Goal: Task Accomplishment & Management: Use online tool/utility

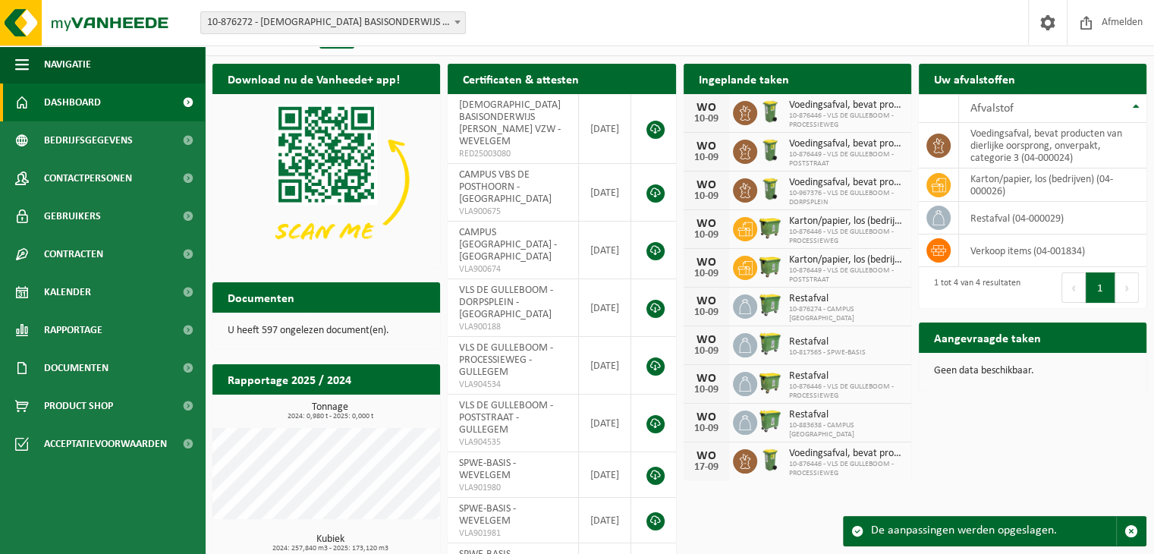
scroll to position [27, 0]
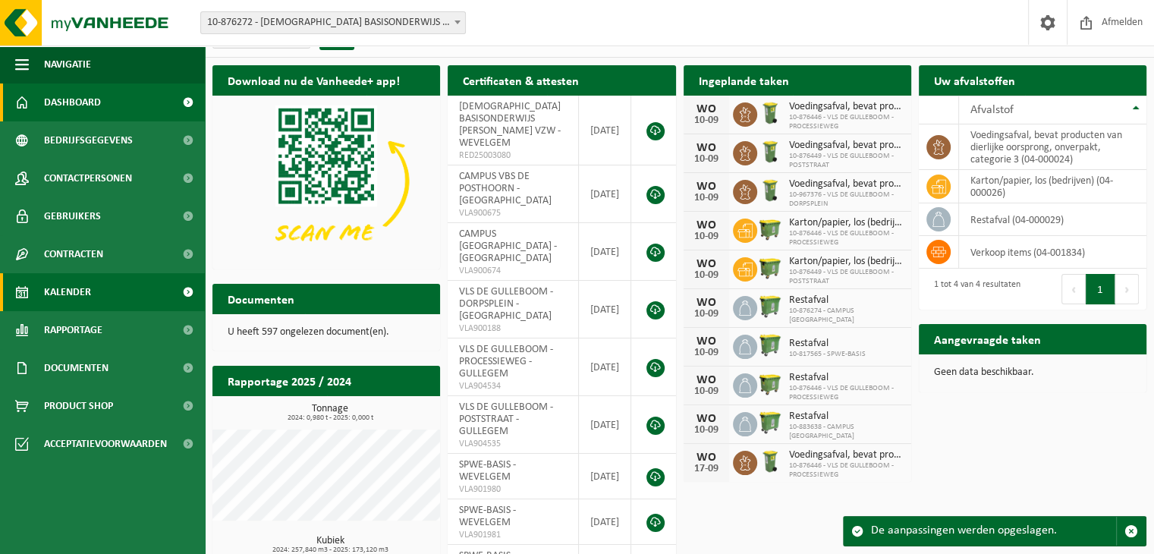
click at [84, 289] on span "Kalender" at bounding box center [67, 292] width 47 height 38
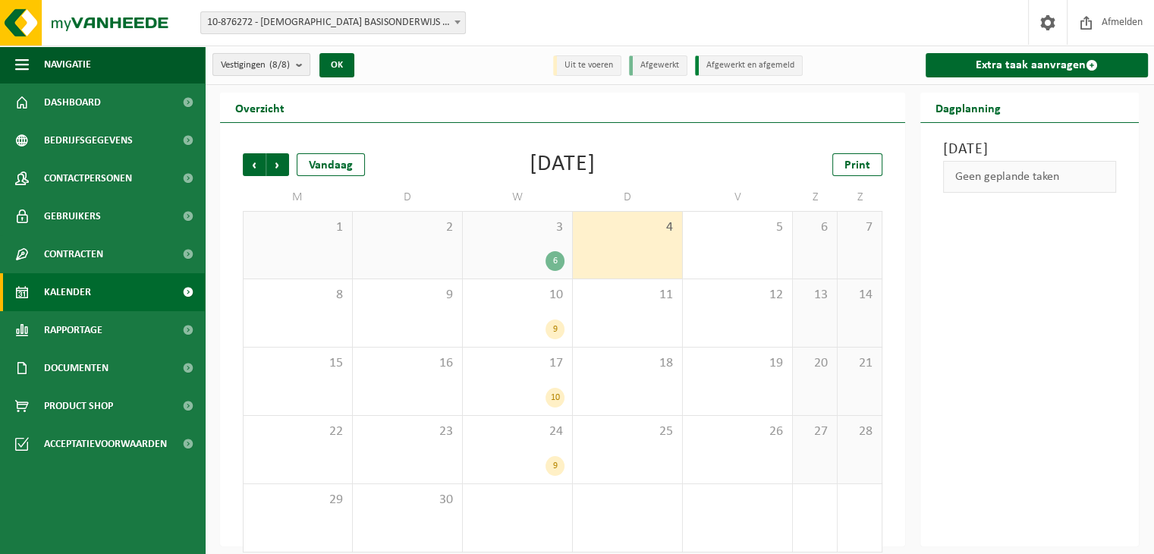
click at [299, 66] on b "submit" at bounding box center [303, 64] width 14 height 21
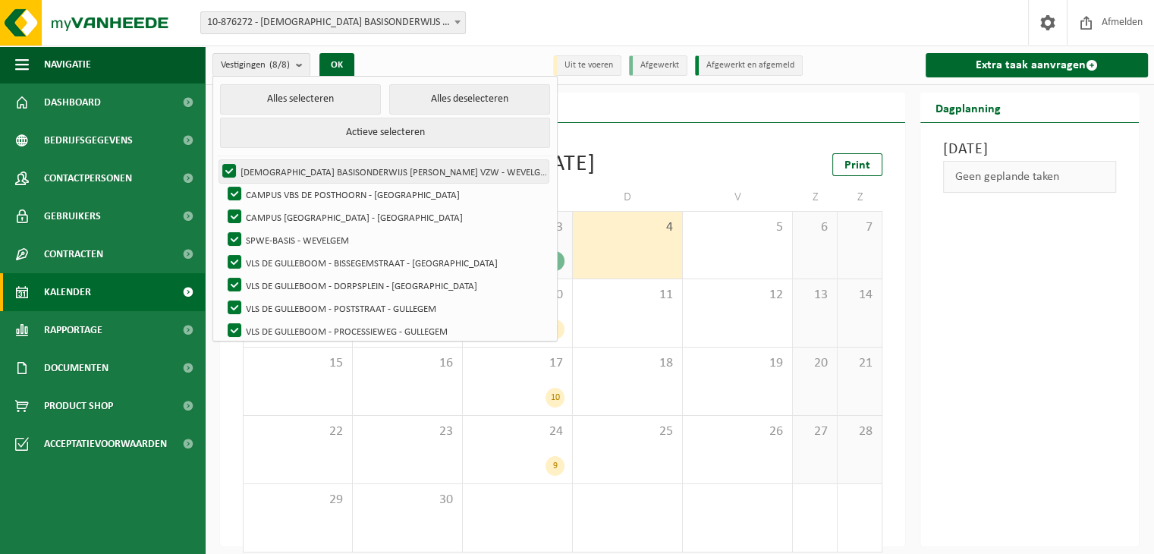
click at [228, 168] on label "[DEMOGRAPHIC_DATA] BASISONDERWIJS [PERSON_NAME] VZW - WEVELGEM" at bounding box center [383, 171] width 329 height 23
click at [217, 160] on input "[DEMOGRAPHIC_DATA] BASISONDERWIJS [PERSON_NAME] VZW - WEVELGEM" at bounding box center [216, 159] width 1 height 1
checkbox input "false"
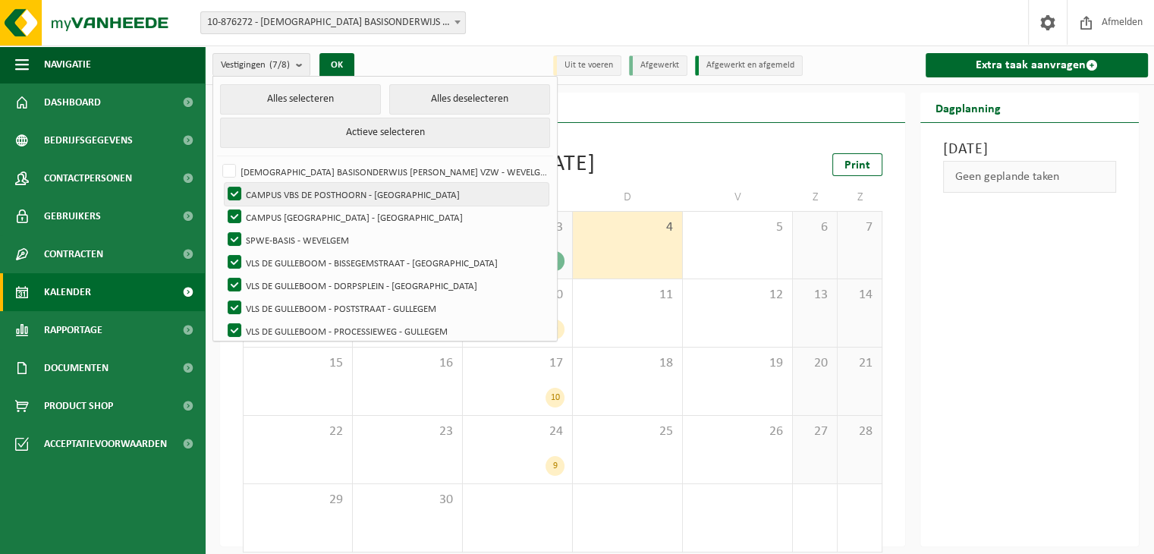
click at [233, 190] on label "CAMPUS VBS DE POSTHOORN - WEVELGEM" at bounding box center [387, 194] width 324 height 23
click at [222, 183] on input "CAMPUS VBS DE POSTHOORN - WEVELGEM" at bounding box center [222, 182] width 1 height 1
checkbox input "false"
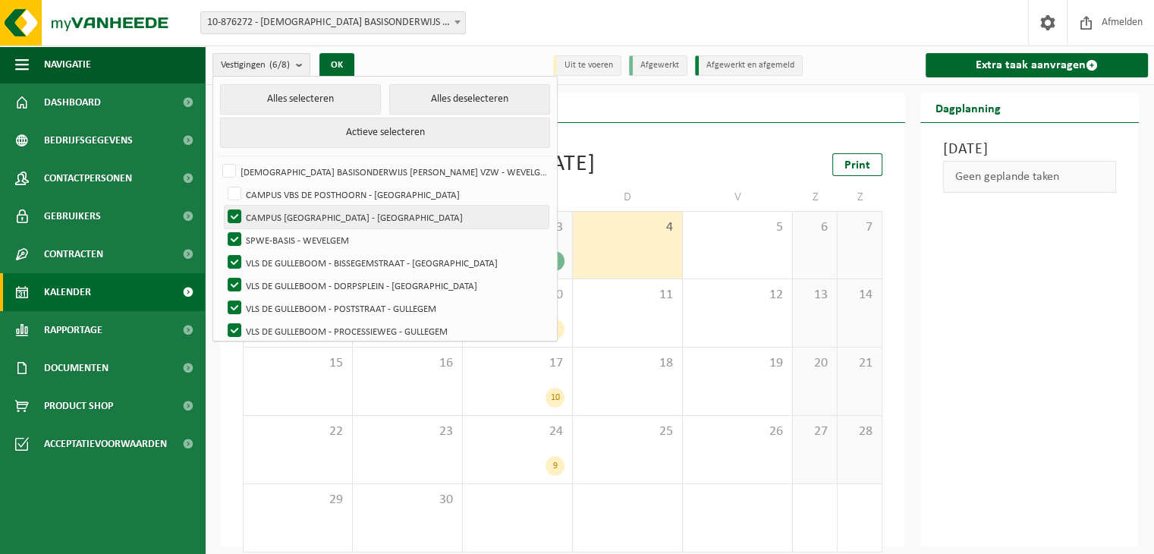
click at [234, 210] on label "CAMPUS WIJNBERG - WEVELGEM" at bounding box center [387, 217] width 324 height 23
click at [222, 206] on input "CAMPUS WIJNBERG - WEVELGEM" at bounding box center [222, 205] width 1 height 1
checkbox input "false"
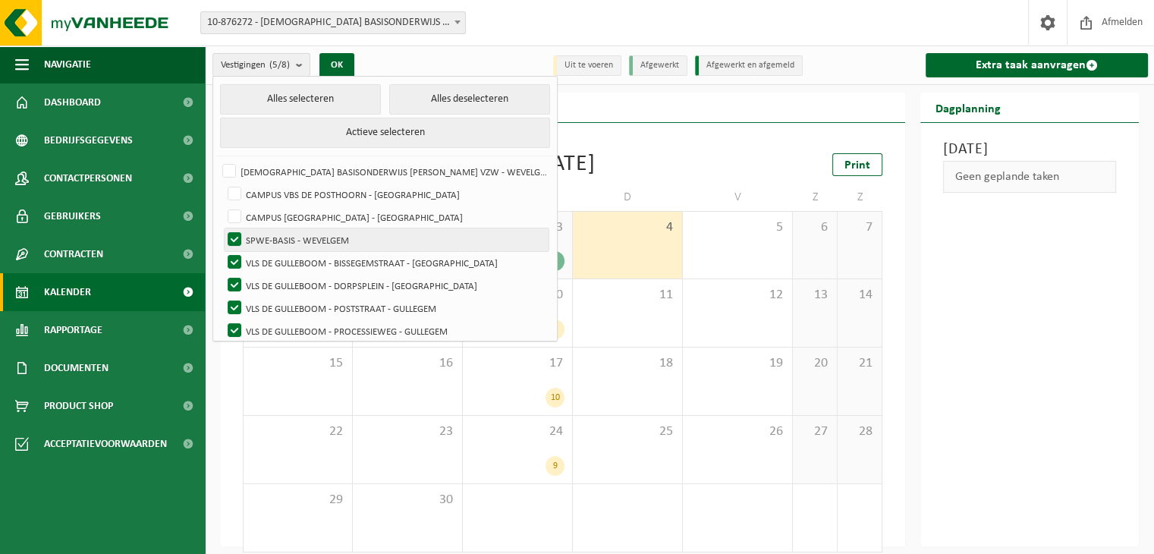
click at [234, 234] on label "SPWE-BASIS - WEVELGEM" at bounding box center [387, 239] width 324 height 23
click at [222, 228] on input "SPWE-BASIS - WEVELGEM" at bounding box center [222, 228] width 1 height 1
checkbox input "false"
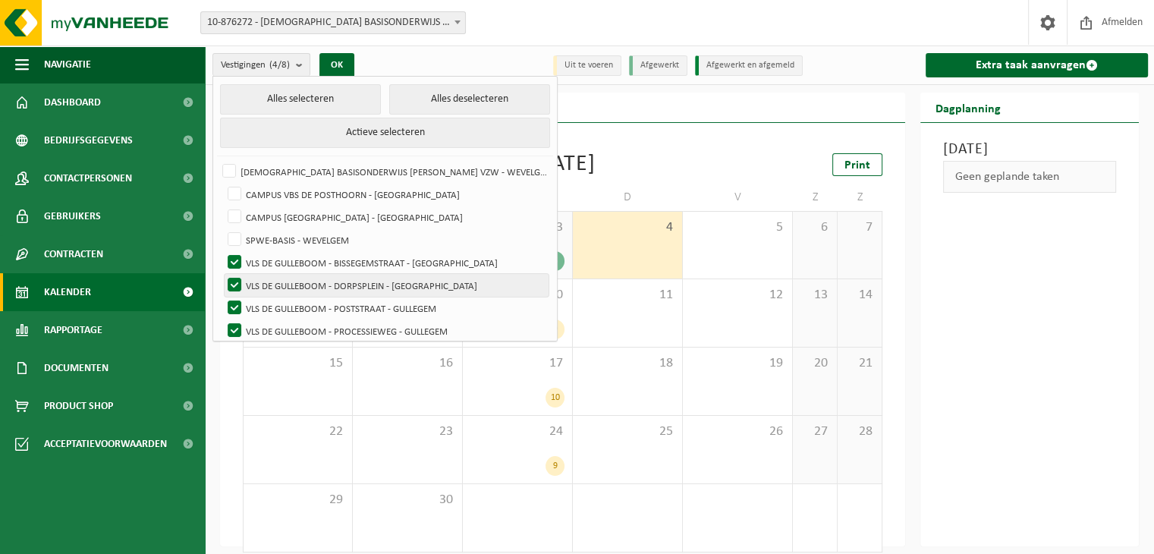
click at [233, 285] on label "VLS DE GULLEBOOM - DORPSPLEIN - GULLEGEM" at bounding box center [387, 285] width 324 height 23
click at [222, 274] on input "VLS DE GULLEBOOM - DORPSPLEIN - GULLEGEM" at bounding box center [222, 273] width 1 height 1
checkbox input "false"
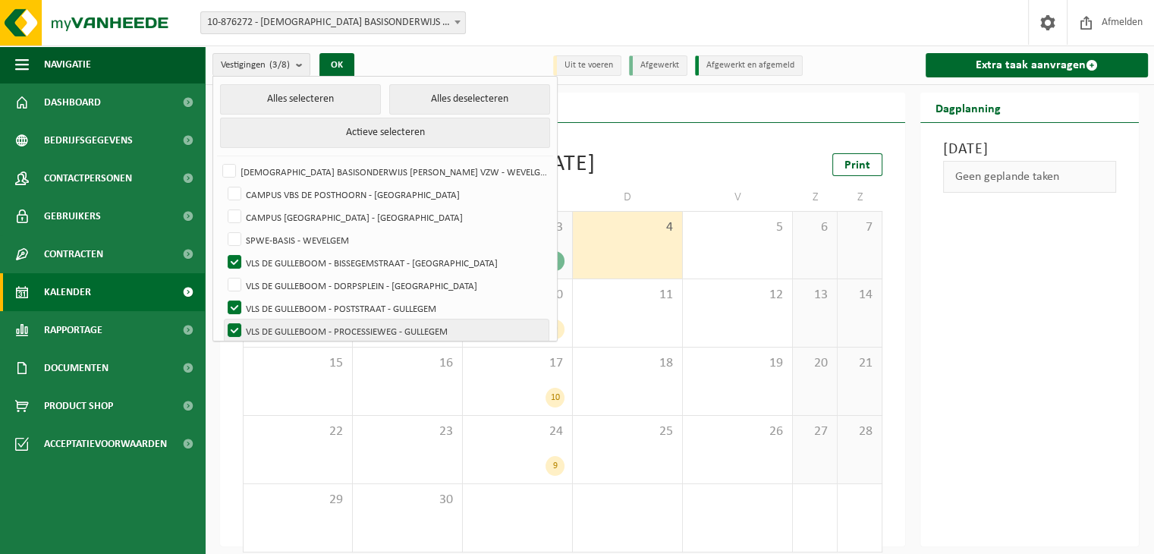
click at [233, 328] on label "VLS DE GULLEBOOM - PROCESSIEWEG - GULLEGEM" at bounding box center [387, 330] width 324 height 23
click at [222, 319] on input "VLS DE GULLEBOOM - PROCESSIEWEG - GULLEGEM" at bounding box center [222, 319] width 1 height 1
checkbox input "false"
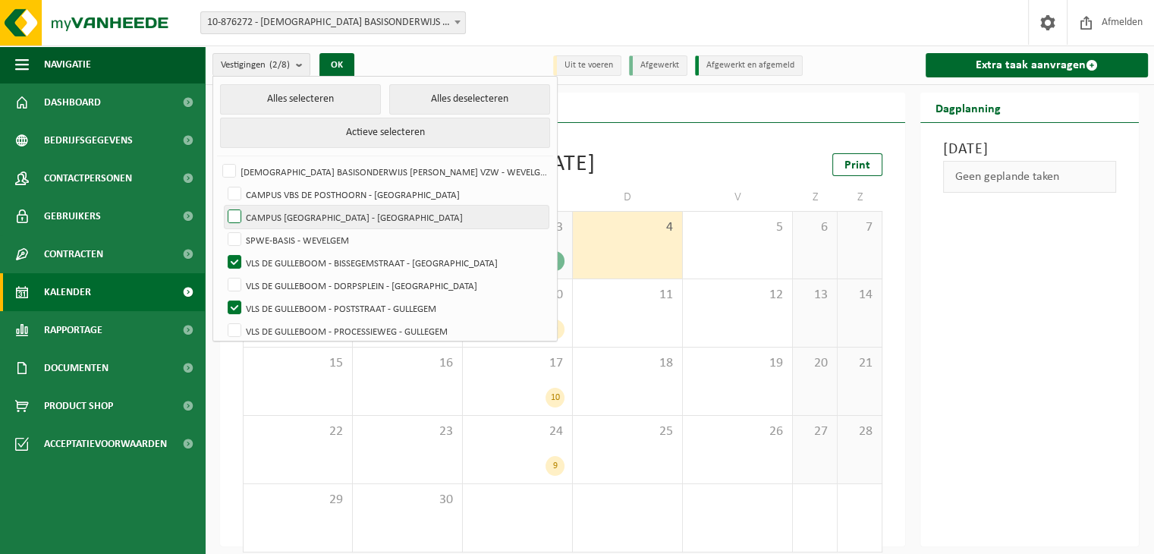
scroll to position [6, 0]
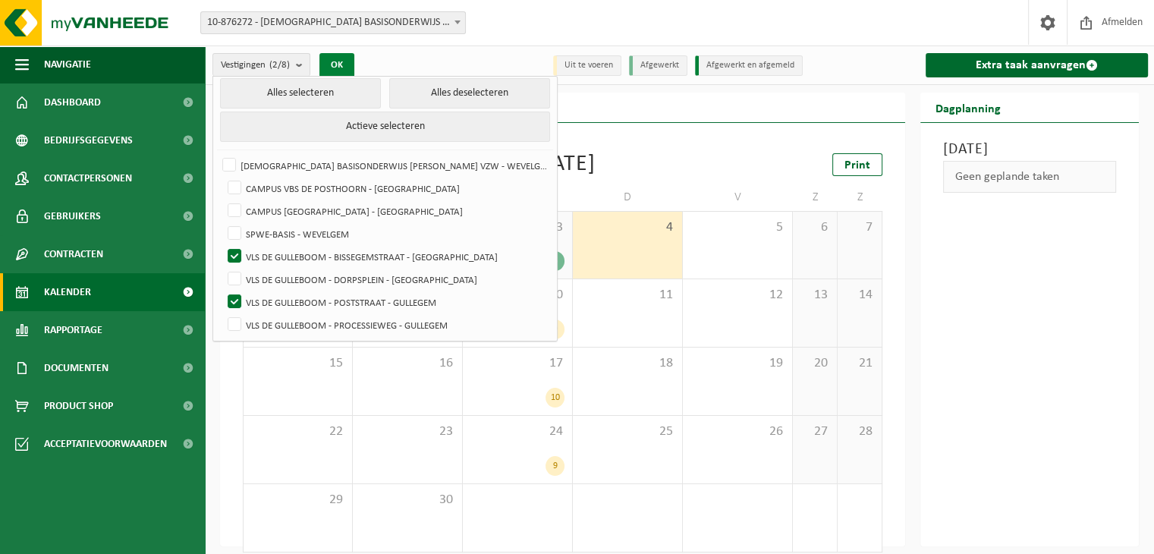
click at [344, 56] on button "OK" at bounding box center [336, 65] width 35 height 24
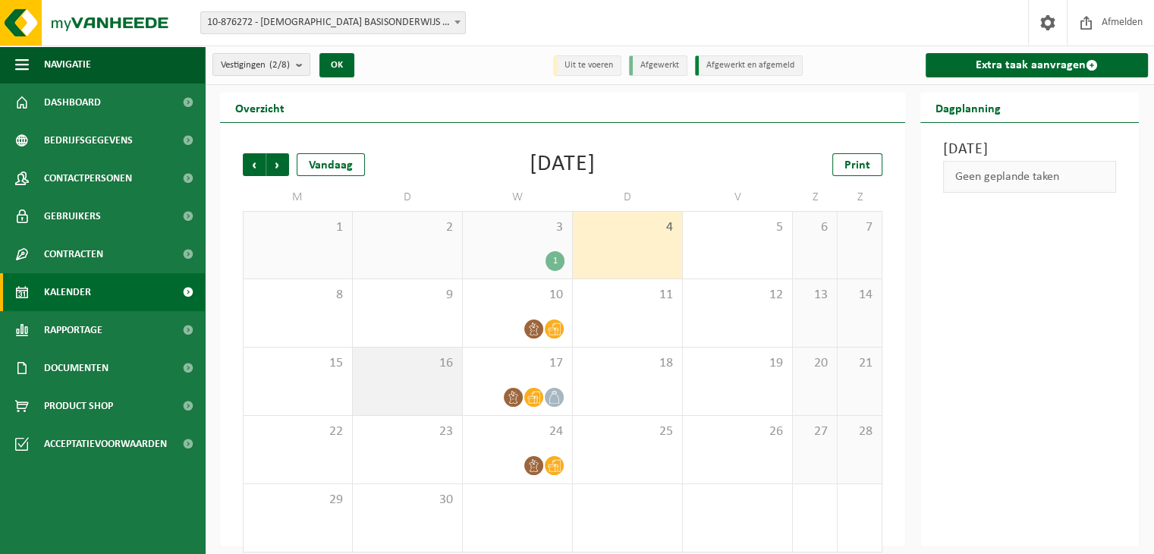
scroll to position [13, 0]
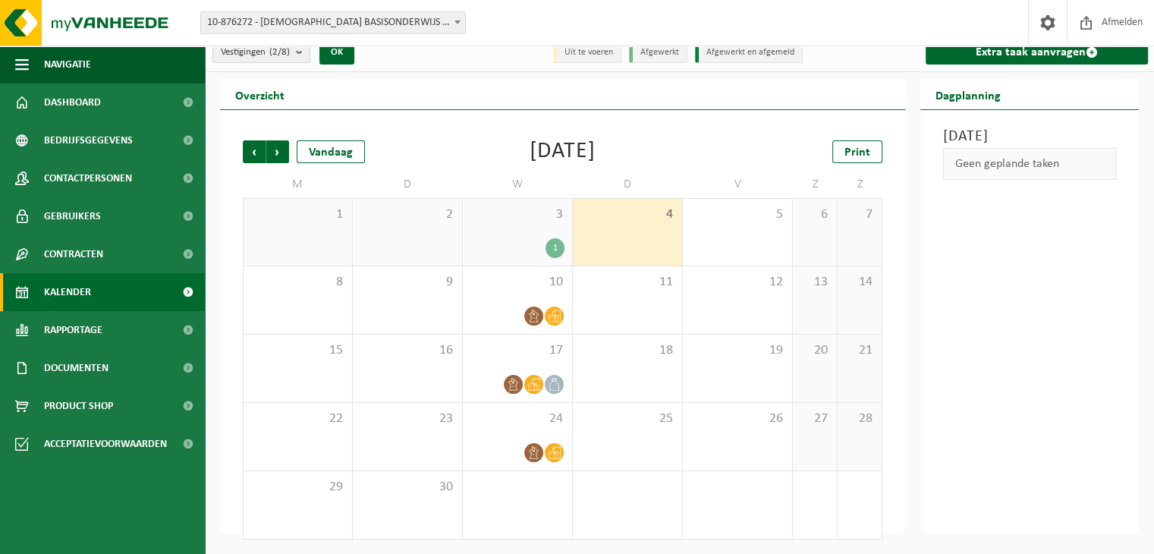
click at [281, 55] on count "(2/8)" at bounding box center [279, 52] width 20 height 10
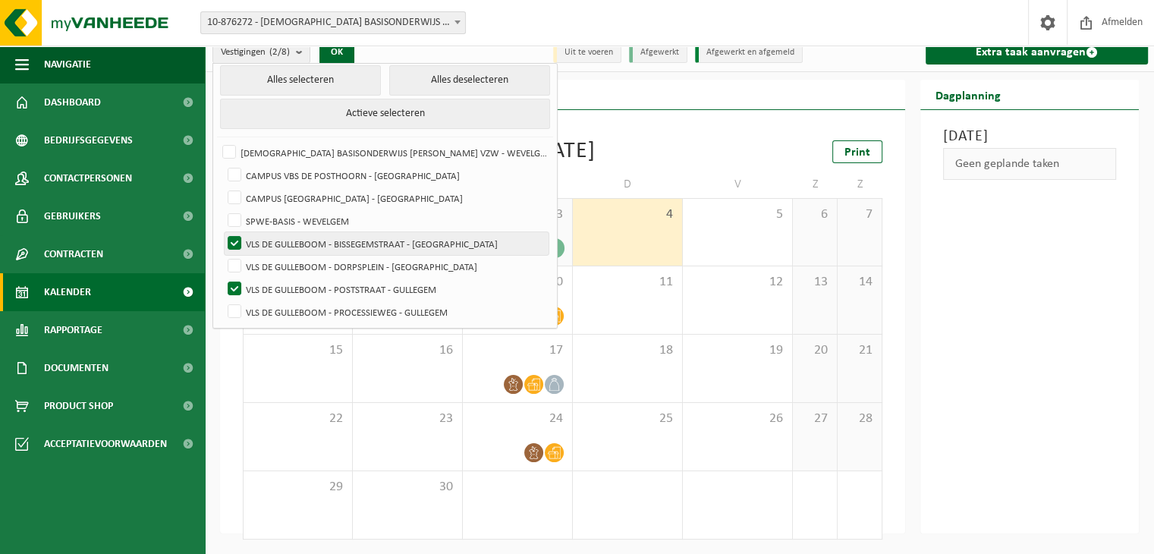
click at [231, 235] on label "VLS DE GULLEBOOM - BISSEGEMSTRAAT - GULLEGEM" at bounding box center [387, 243] width 324 height 23
click at [222, 232] on input "VLS DE GULLEBOOM - BISSEGEMSTRAAT - GULLEGEM" at bounding box center [222, 231] width 1 height 1
checkbox input "false"
click at [344, 56] on button "OK" at bounding box center [336, 52] width 35 height 24
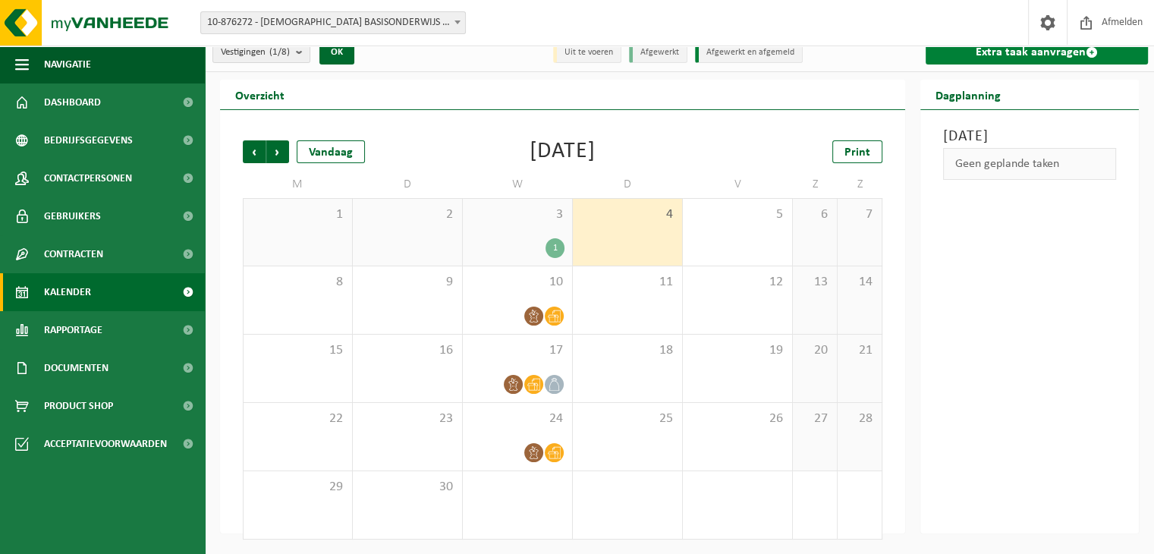
click at [1064, 48] on link "Extra taak aanvragen" at bounding box center [1037, 52] width 222 height 24
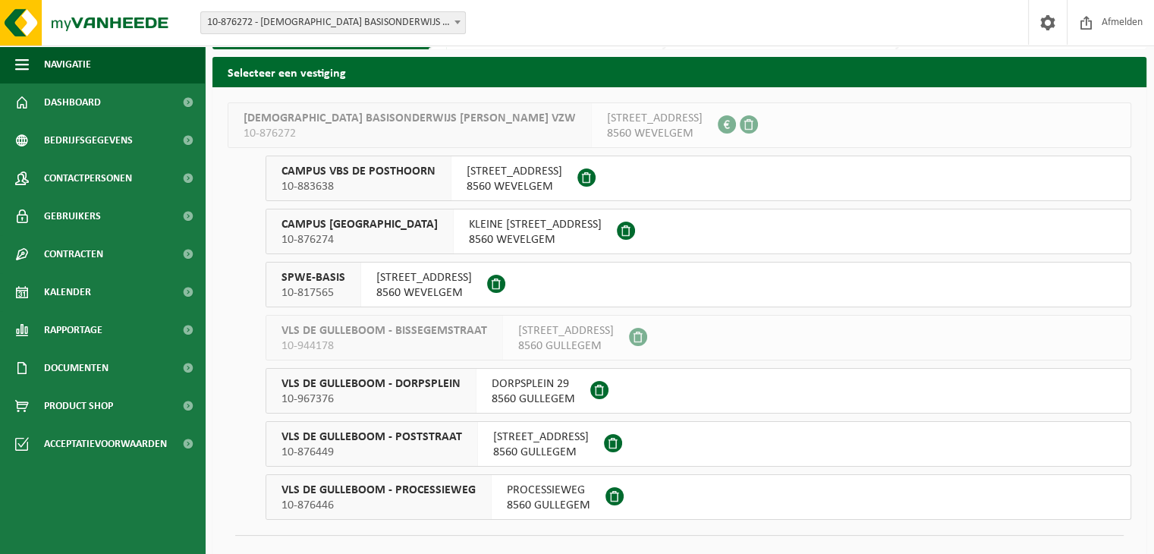
scroll to position [73, 0]
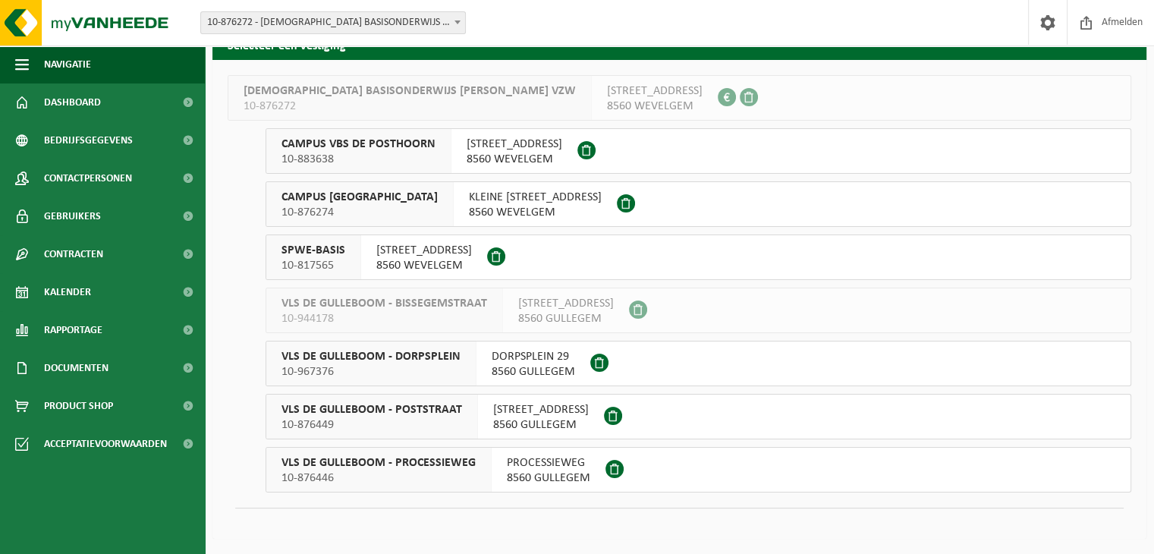
click at [511, 407] on span "POSTSTRAAT 20" at bounding box center [541, 409] width 96 height 15
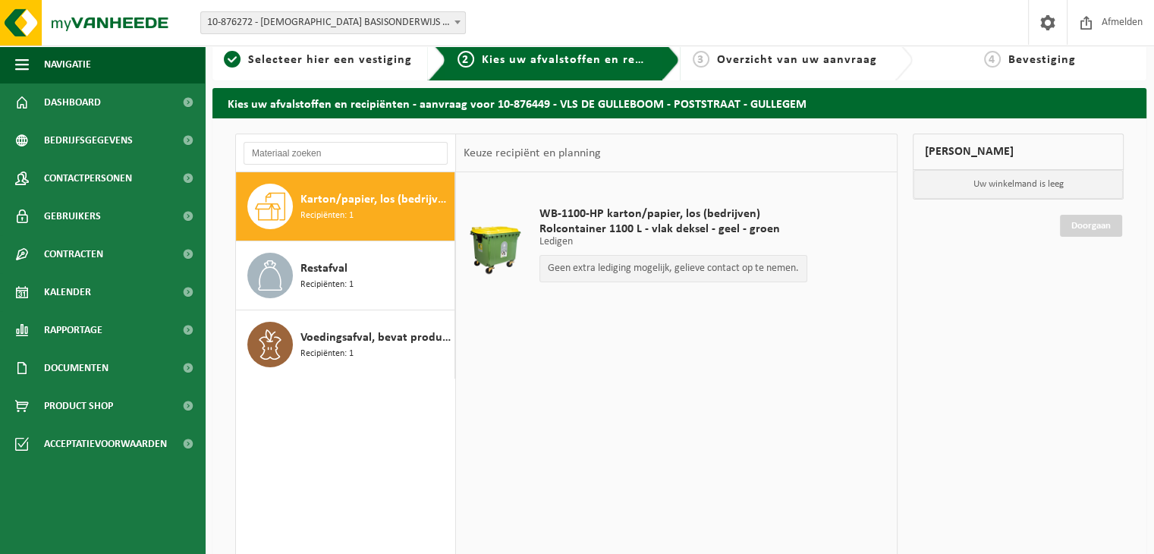
scroll to position [4, 0]
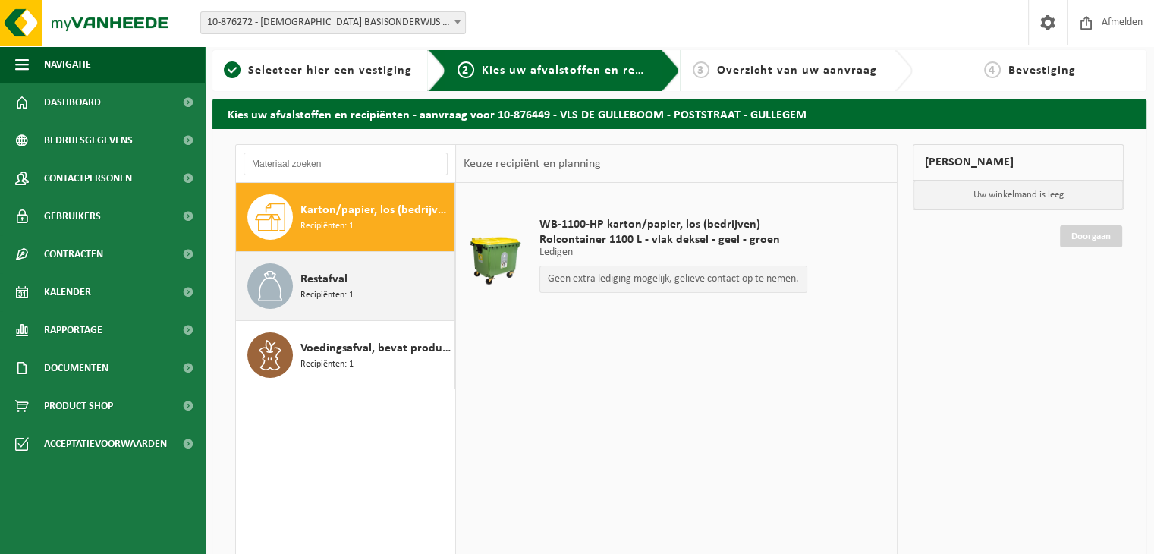
click at [370, 270] on div "Restafval Recipiënten: 1" at bounding box center [375, 286] width 150 height 46
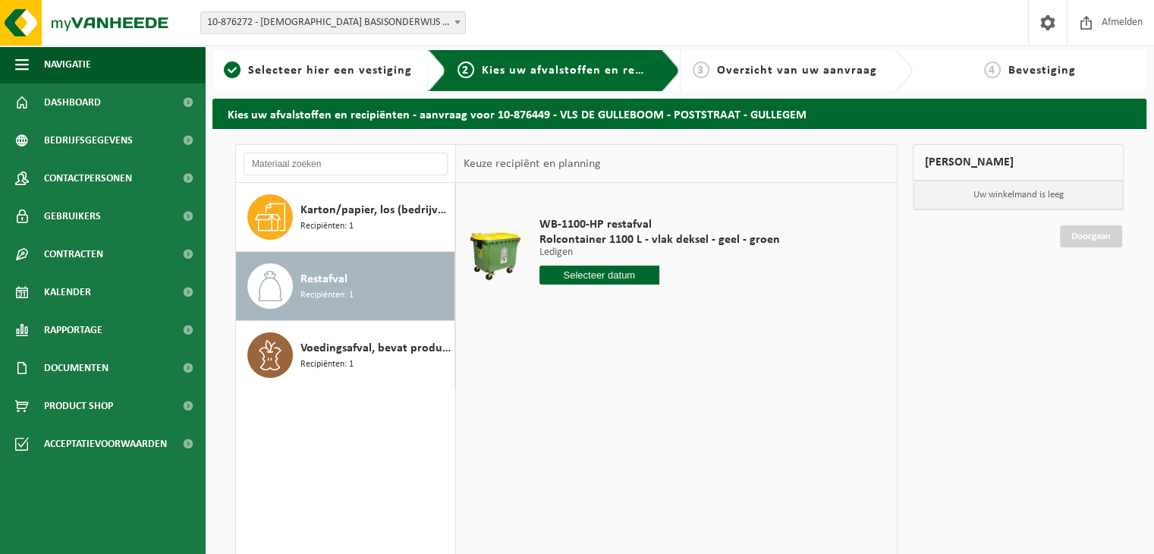
click at [580, 277] on input "text" at bounding box center [599, 275] width 121 height 19
click at [772, 362] on div "WB-1100-HP restafval Rolcontainer 1100 L - vlak deksel - geel - groen Ledigen L…" at bounding box center [676, 410] width 441 height 455
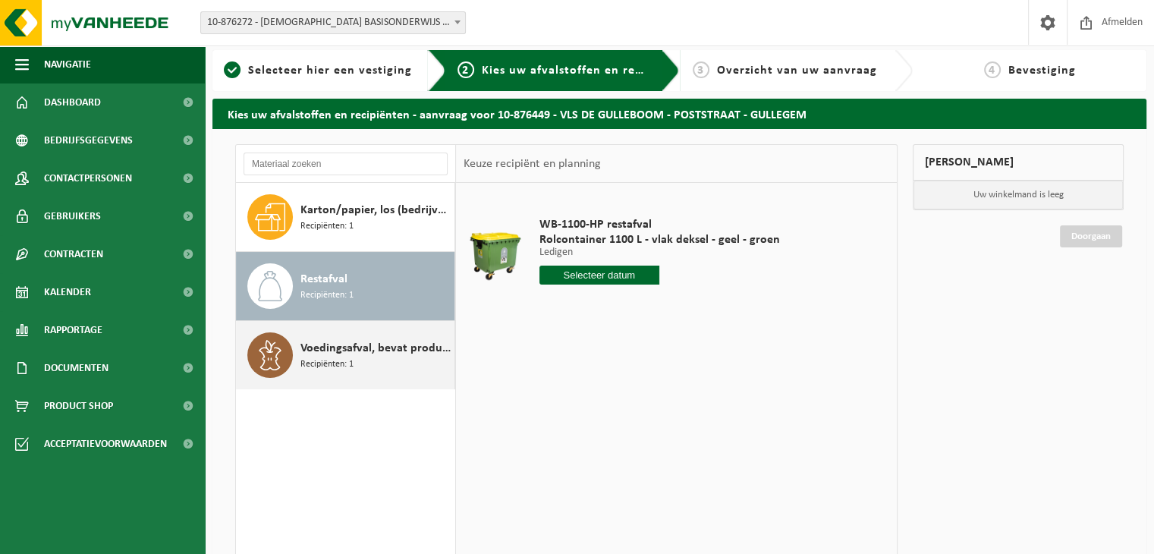
click at [404, 346] on span "Voedingsafval, bevat producten van dierlijke oorsprong, onverpakt, categorie 3" at bounding box center [375, 348] width 150 height 18
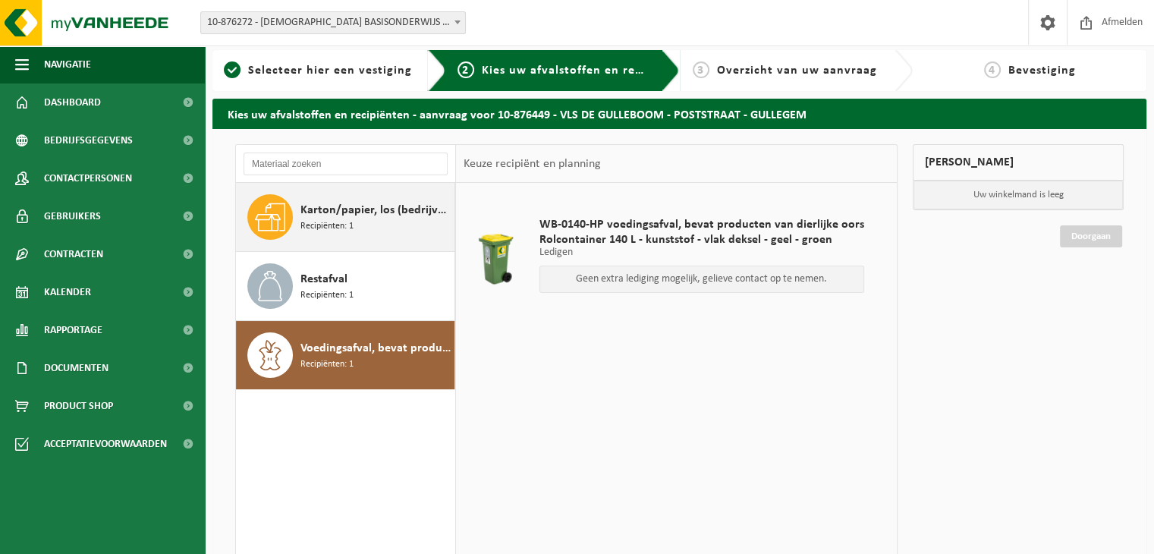
click at [410, 212] on span "Karton/papier, los (bedrijven)" at bounding box center [375, 210] width 150 height 18
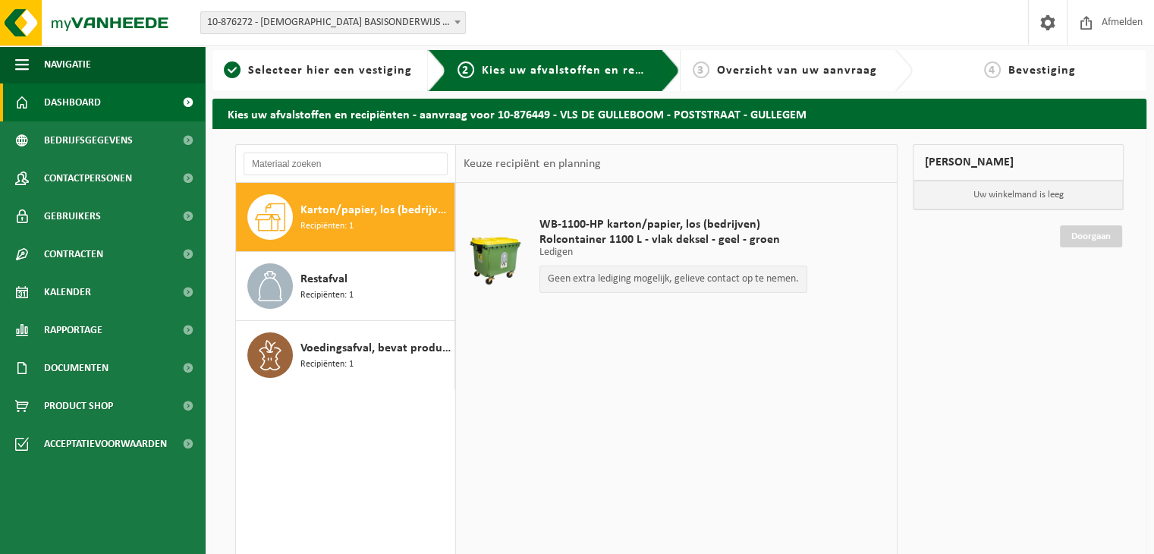
click at [112, 108] on link "Dashboard" at bounding box center [102, 102] width 205 height 38
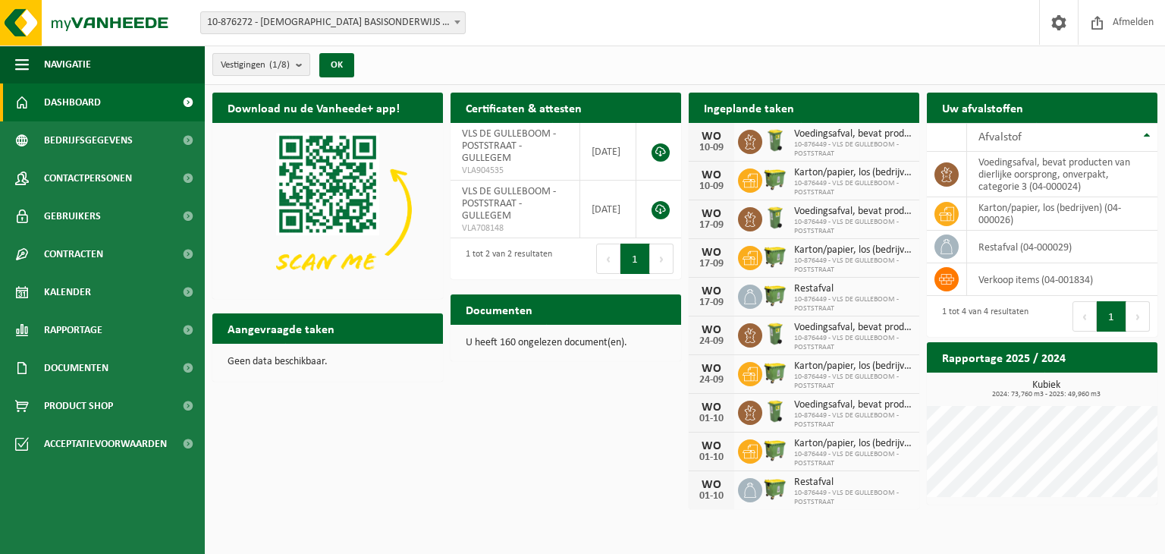
click at [294, 58] on button "Vestigingen (1/8)" at bounding box center [261, 64] width 98 height 23
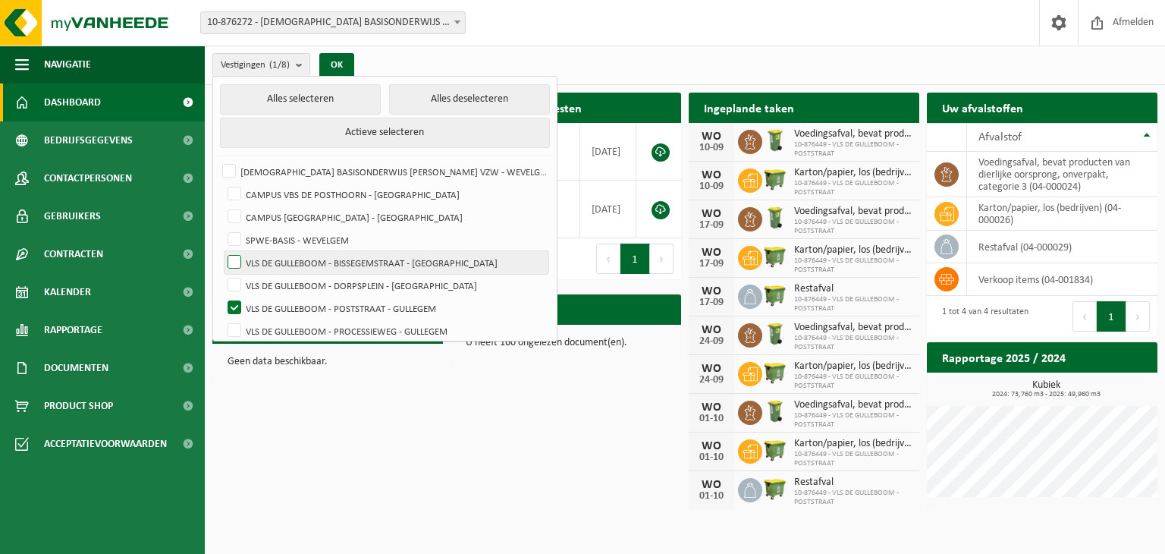
click at [233, 262] on label "VLS DE GULLEBOOM - BISSEGEMSTRAAT - [GEOGRAPHIC_DATA]" at bounding box center [387, 262] width 324 height 23
click at [222, 251] on input "VLS DE GULLEBOOM - BISSEGEMSTRAAT - GULLEGEM" at bounding box center [222, 250] width 1 height 1
checkbox input "true"
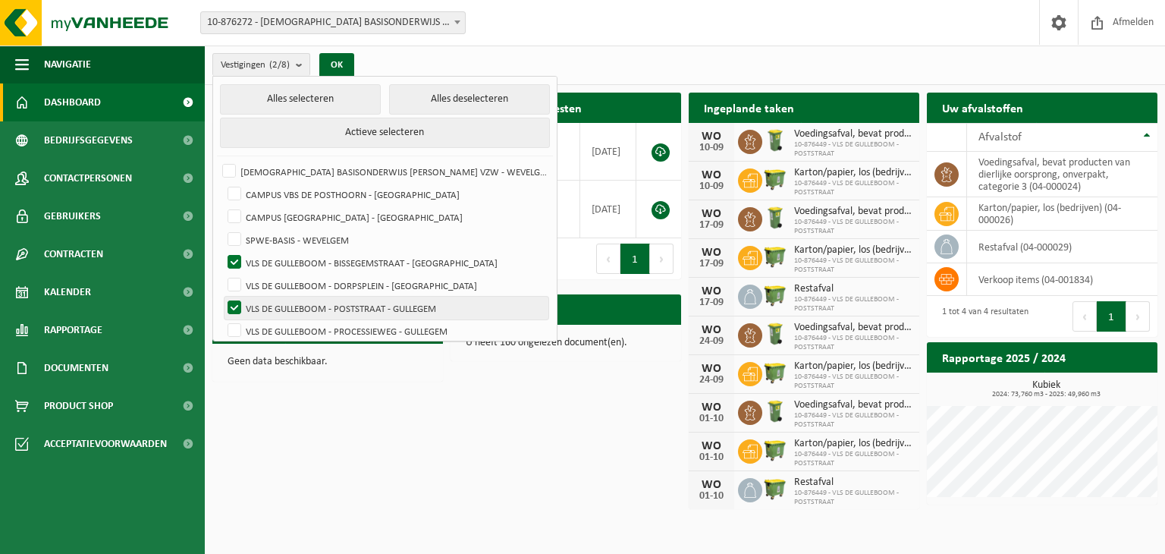
click at [233, 306] on label "VLS DE GULLEBOOM - POSTSTRAAT - GULLEGEM" at bounding box center [387, 308] width 324 height 23
click at [222, 297] on input "VLS DE GULLEBOOM - POSTSTRAAT - GULLEGEM" at bounding box center [222, 296] width 1 height 1
checkbox input "false"
click at [344, 58] on button "OK" at bounding box center [336, 65] width 35 height 24
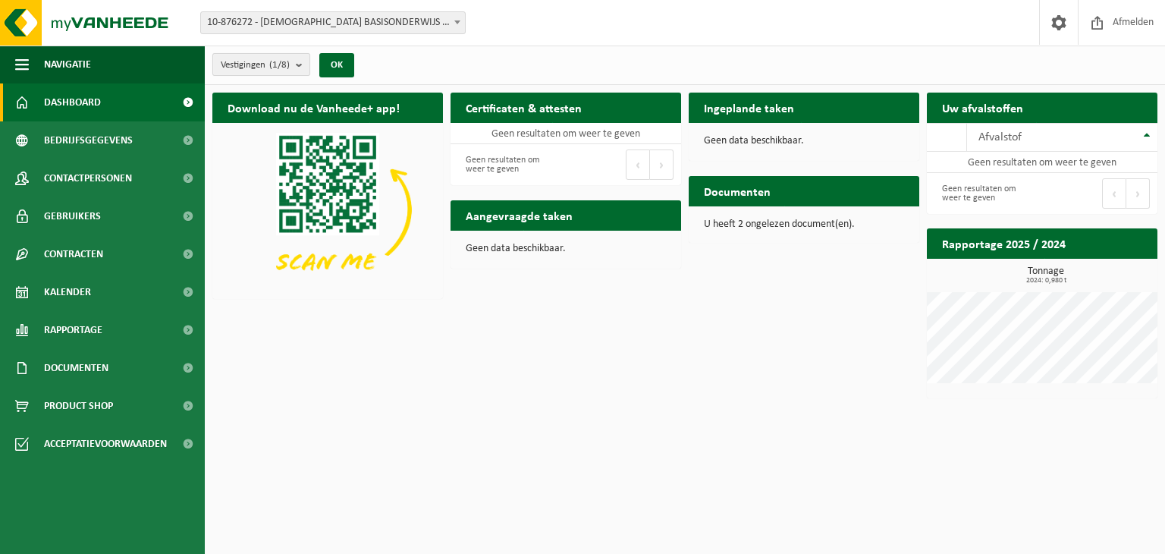
click at [305, 68] on b "submit" at bounding box center [303, 64] width 14 height 21
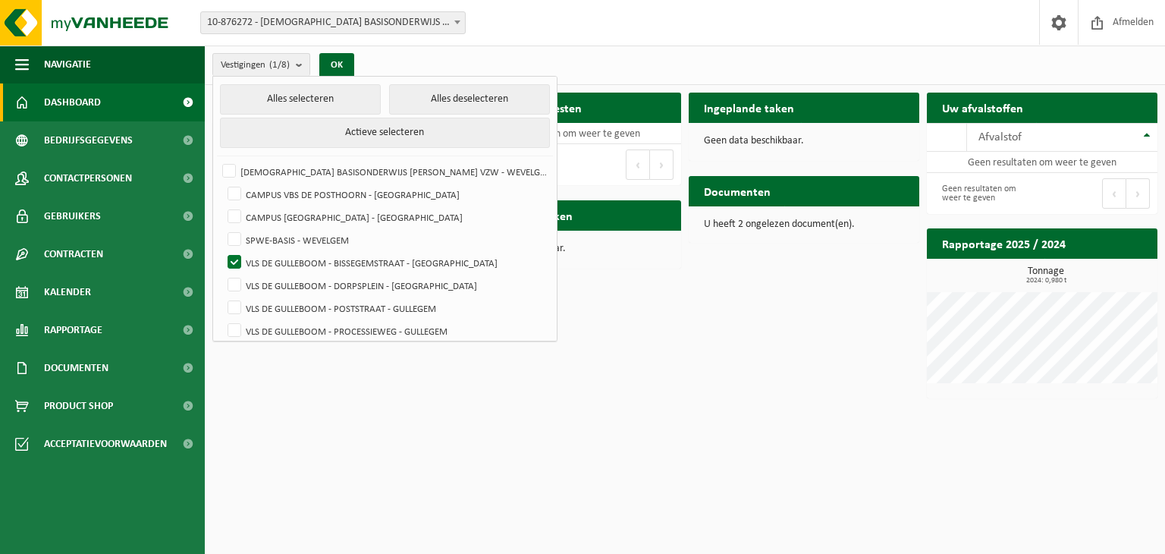
click at [557, 336] on div "Download nu de Vanheede+ app! Verberg Certificaten & attesten Bekijk uw certifi…" at bounding box center [685, 245] width 953 height 321
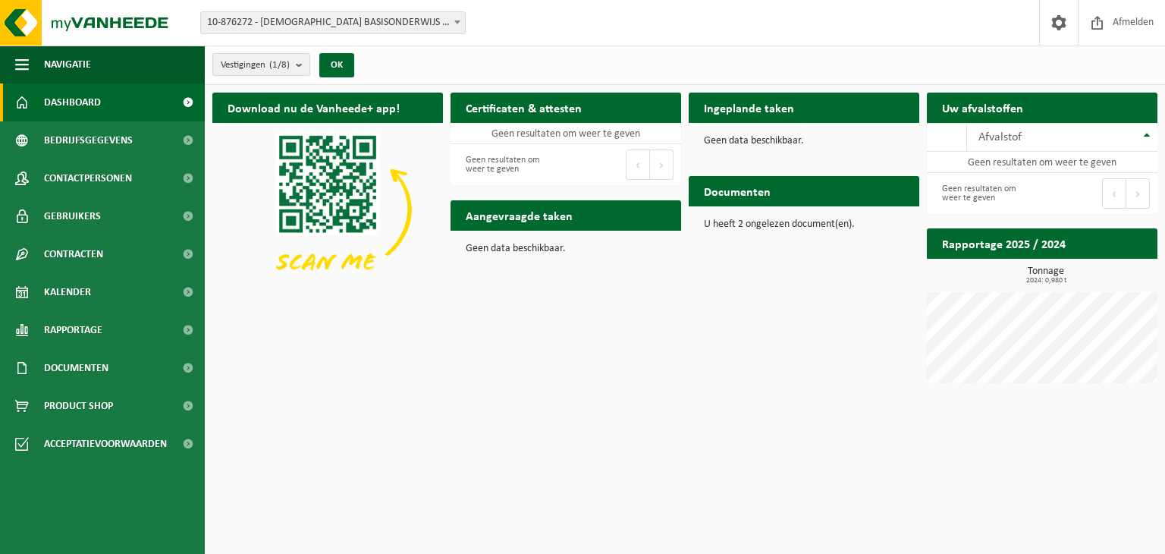
click at [309, 63] on b "submit" at bounding box center [303, 64] width 14 height 21
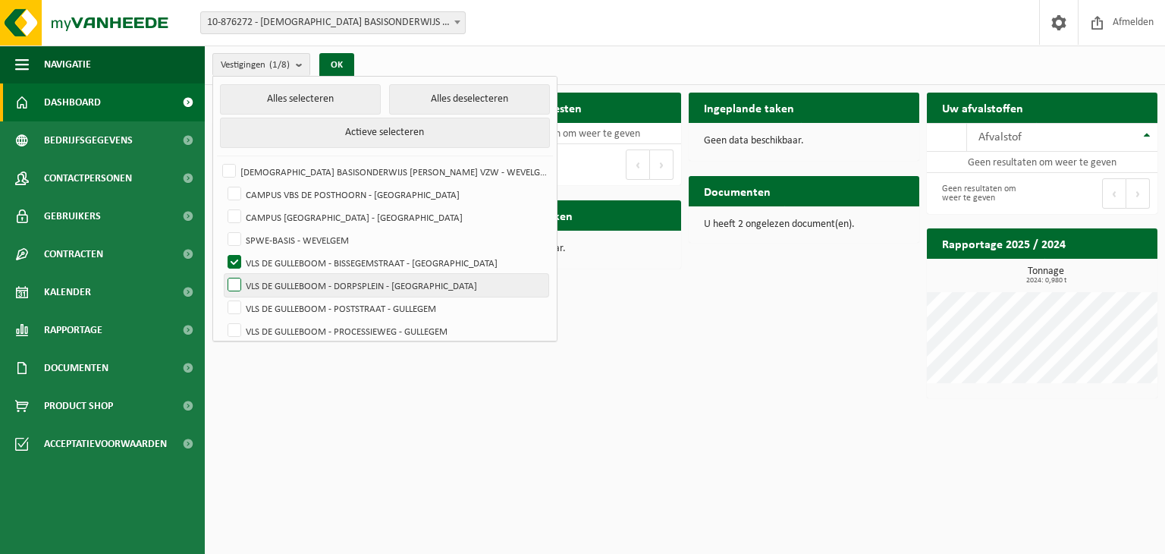
click at [236, 280] on label "VLS DE GULLEBOOM - DORPSPLEIN - GULLEGEM" at bounding box center [387, 285] width 324 height 23
click at [222, 274] on input "VLS DE GULLEBOOM - DORPSPLEIN - GULLEGEM" at bounding box center [222, 273] width 1 height 1
checkbox input "true"
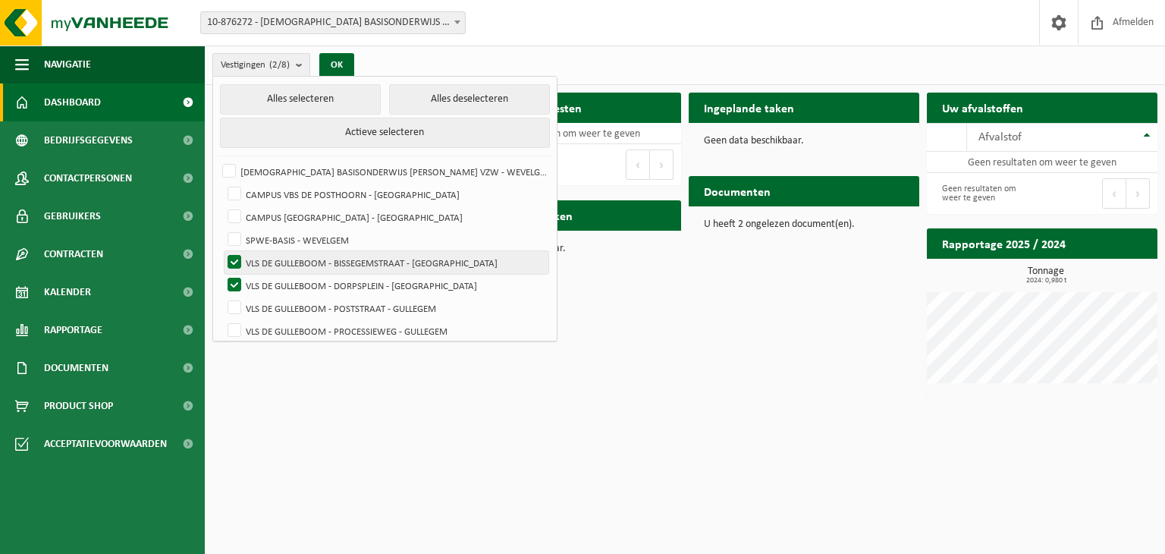
click at [235, 262] on label "VLS DE GULLEBOOM - BISSEGEMSTRAAT - GULLEGEM" at bounding box center [387, 262] width 324 height 23
click at [222, 251] on input "VLS DE GULLEBOOM - BISSEGEMSTRAAT - GULLEGEM" at bounding box center [222, 250] width 1 height 1
checkbox input "false"
click at [335, 61] on button "OK" at bounding box center [336, 65] width 35 height 24
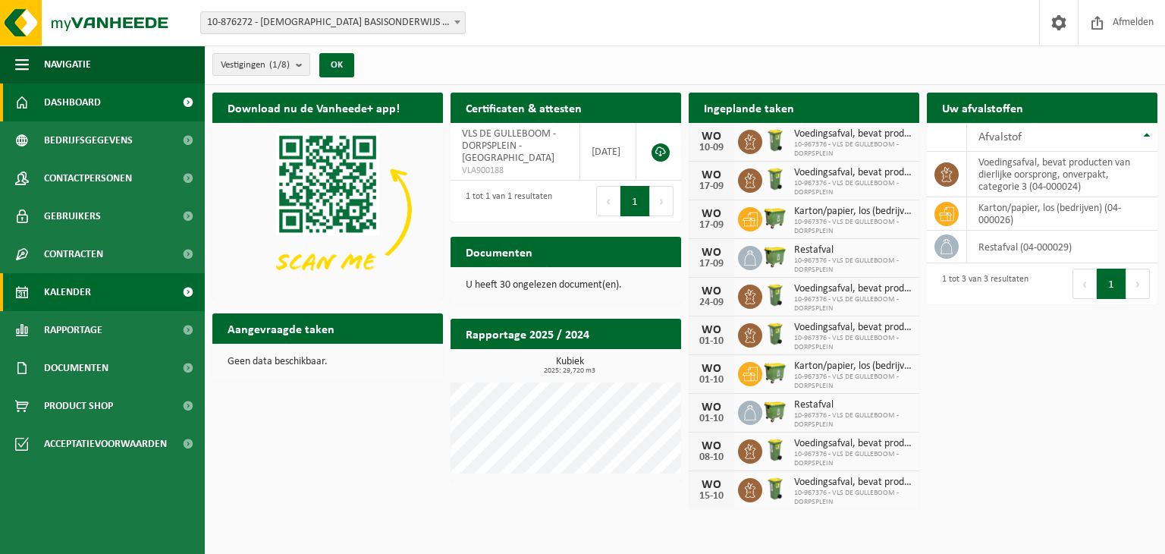
click at [84, 288] on span "Kalender" at bounding box center [67, 292] width 47 height 38
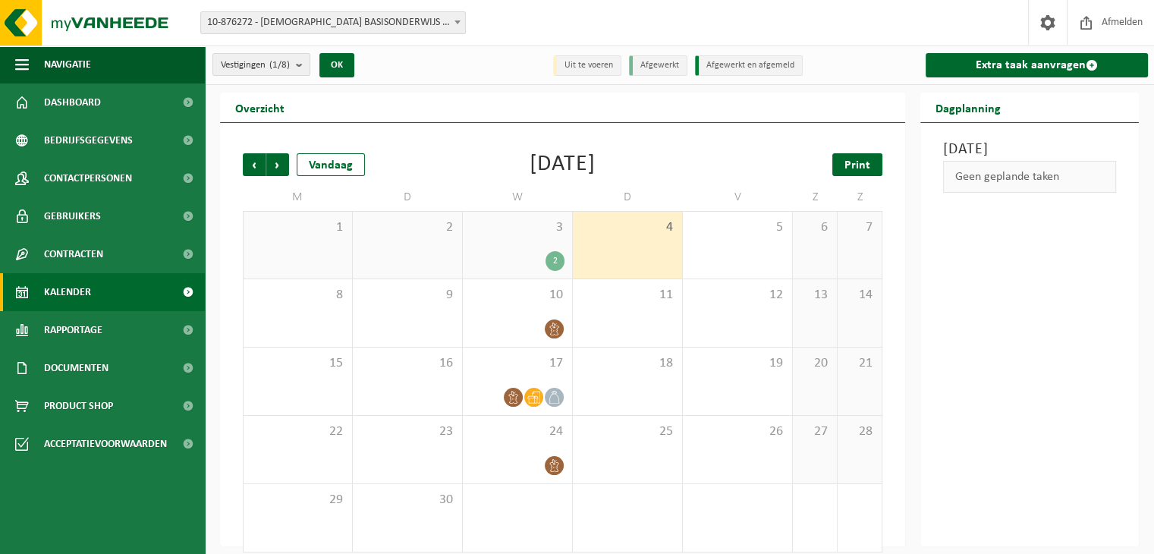
click at [838, 162] on link "Print" at bounding box center [857, 164] width 50 height 23
click at [288, 63] on count "(1/8)" at bounding box center [279, 65] width 20 height 10
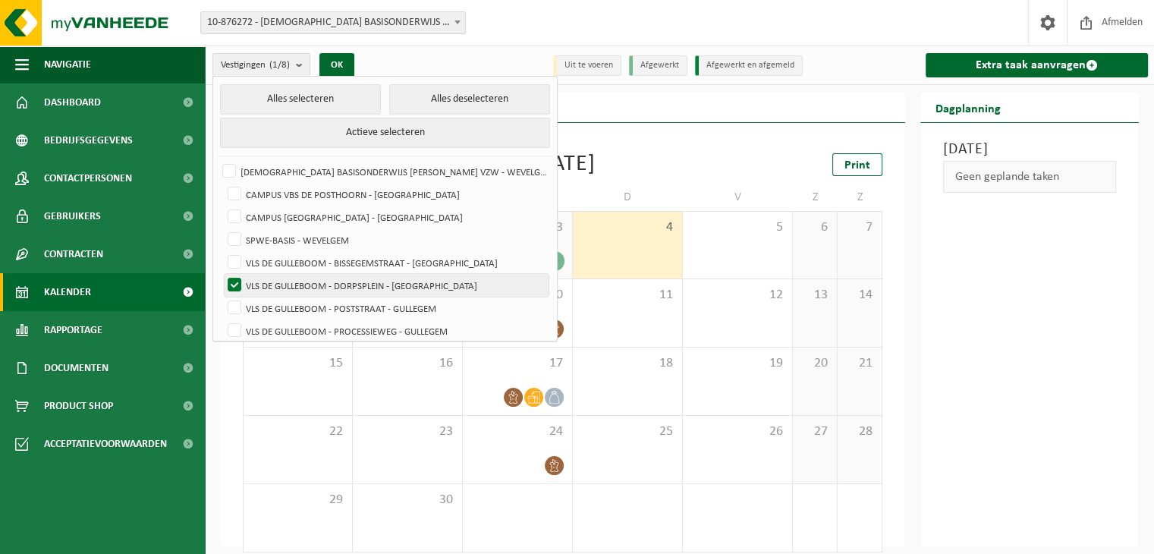
click at [230, 284] on label "VLS DE GULLEBOOM - DORPSPLEIN - GULLEGEM" at bounding box center [387, 285] width 324 height 23
click at [222, 274] on input "VLS DE GULLEBOOM - DORPSPLEIN - GULLEGEM" at bounding box center [222, 273] width 1 height 1
checkbox input "false"
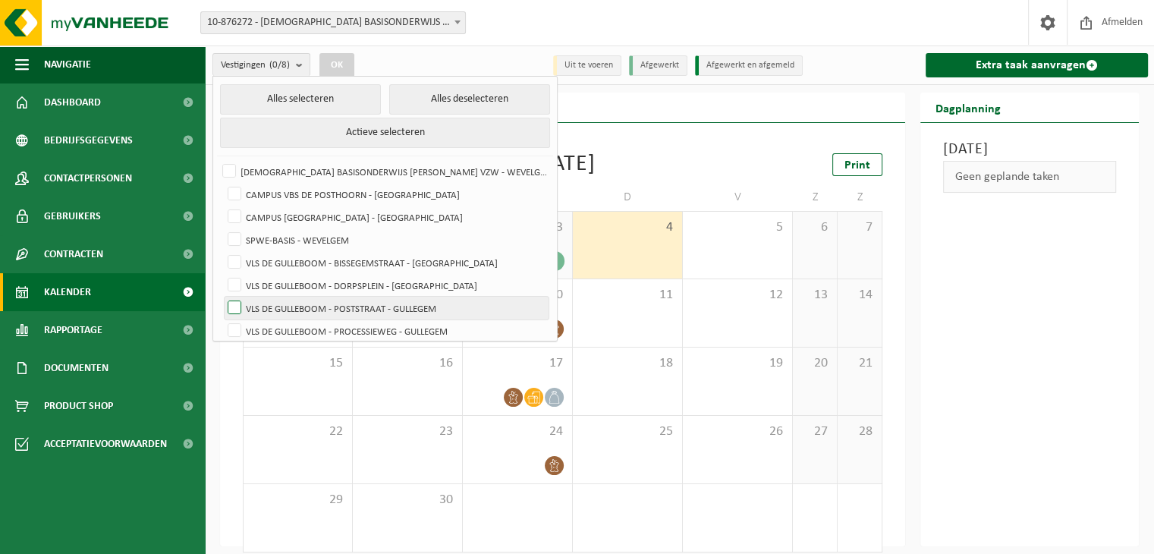
click at [230, 303] on label "VLS DE GULLEBOOM - POSTSTRAAT - GULLEGEM" at bounding box center [387, 308] width 324 height 23
click at [222, 297] on input "VLS DE GULLEBOOM - POSTSTRAAT - GULLEGEM" at bounding box center [222, 296] width 1 height 1
checkbox input "true"
click at [332, 64] on button "OK" at bounding box center [336, 65] width 35 height 24
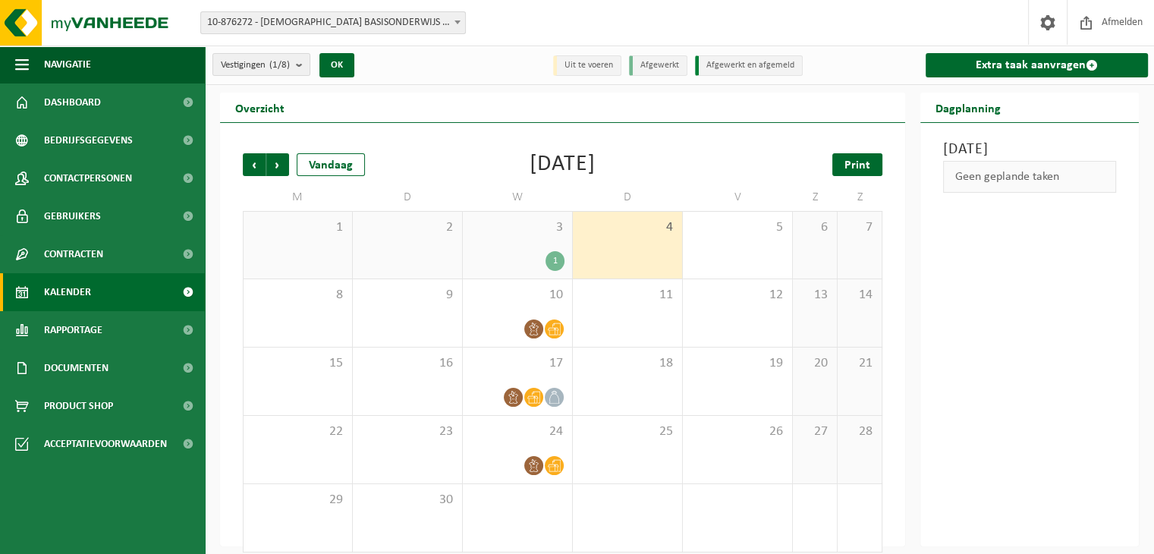
click at [867, 159] on span "Print" at bounding box center [857, 165] width 26 height 12
click at [284, 68] on count "(1/8)" at bounding box center [279, 65] width 20 height 10
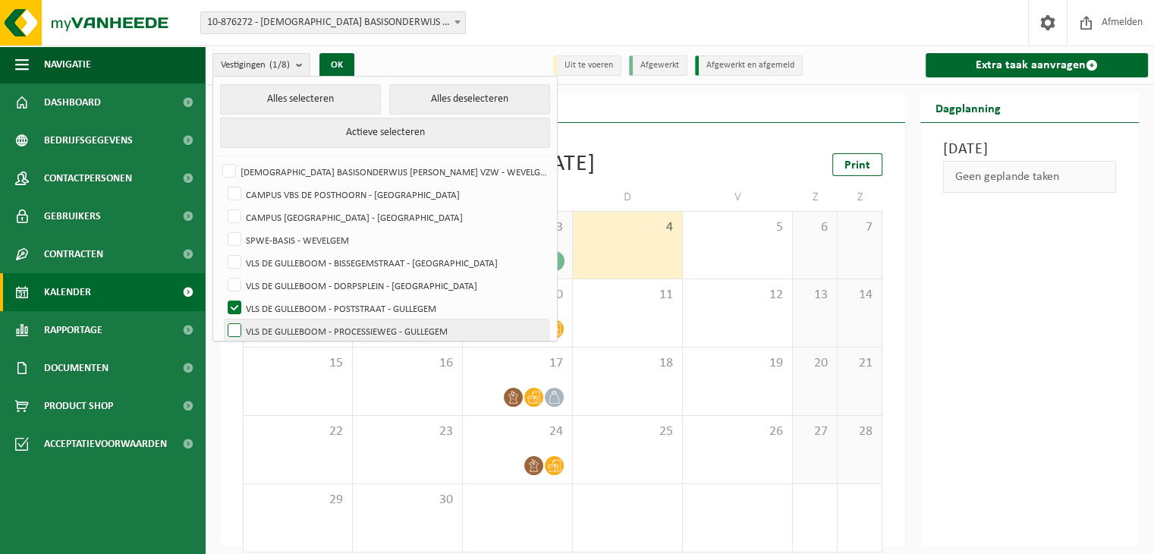
click at [231, 328] on label "VLS DE GULLEBOOM - PROCESSIEWEG - GULLEGEM" at bounding box center [387, 330] width 324 height 23
click at [222, 319] on input "VLS DE GULLEBOOM - PROCESSIEWEG - GULLEGEM" at bounding box center [222, 319] width 1 height 1
checkbox input "true"
click at [231, 306] on label "VLS DE GULLEBOOM - POSTSTRAAT - GULLEGEM" at bounding box center [387, 308] width 324 height 23
click at [222, 297] on input "VLS DE GULLEBOOM - POSTSTRAAT - GULLEGEM" at bounding box center [222, 296] width 1 height 1
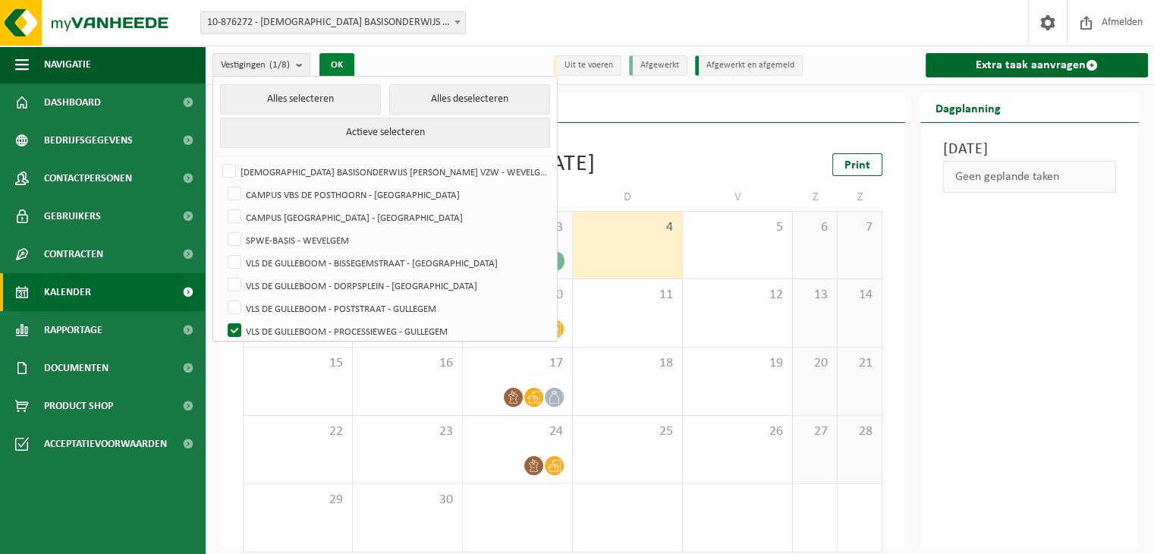
click at [343, 63] on button "OK" at bounding box center [336, 65] width 35 height 24
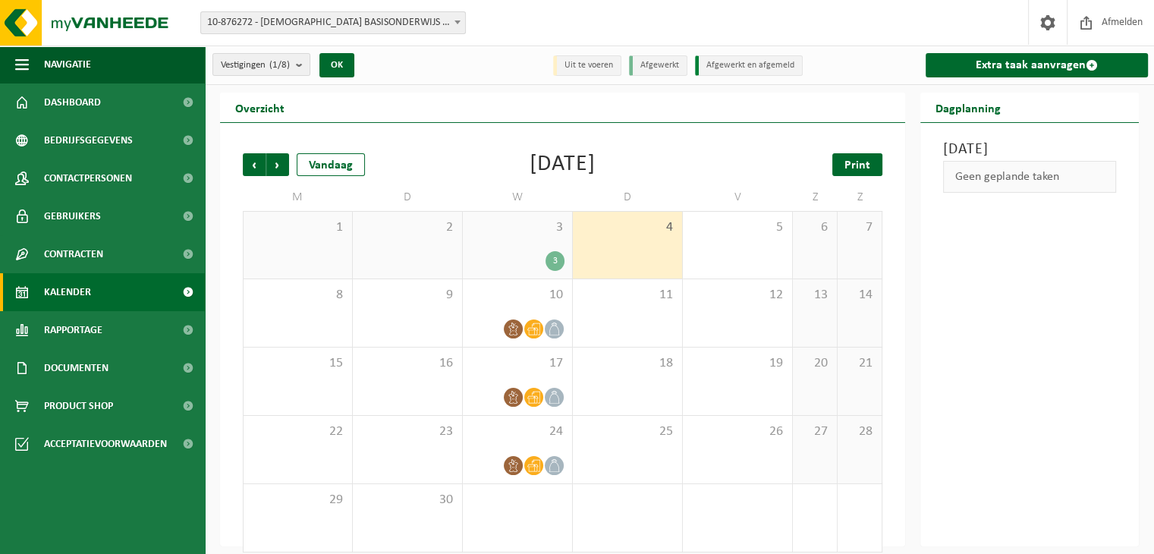
click at [856, 168] on span "Print" at bounding box center [857, 165] width 26 height 12
click at [270, 159] on span "Volgende" at bounding box center [277, 164] width 23 height 23
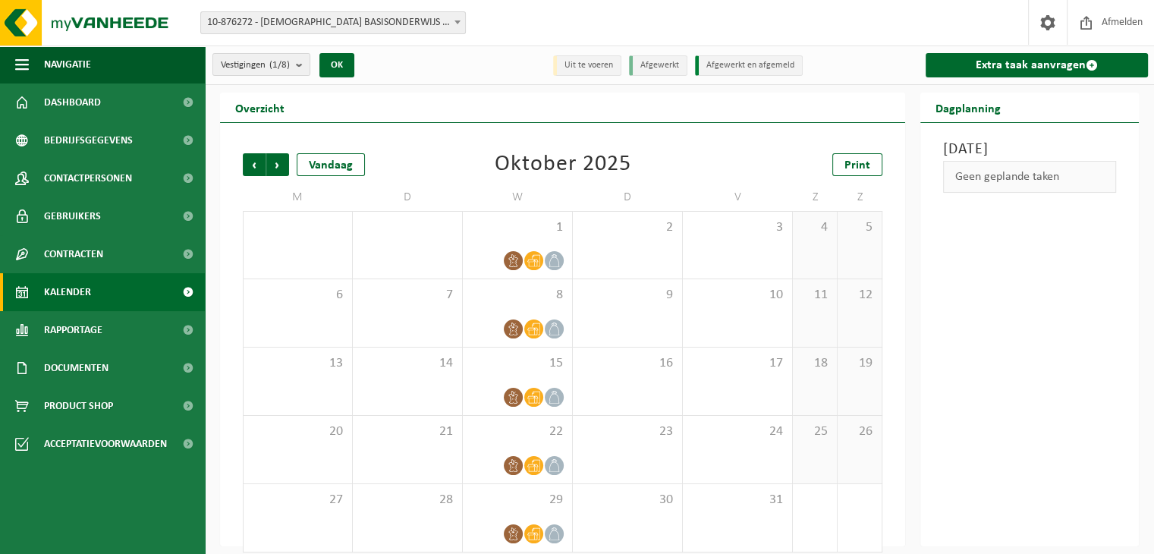
click at [270, 159] on span "Volgende" at bounding box center [277, 164] width 23 height 23
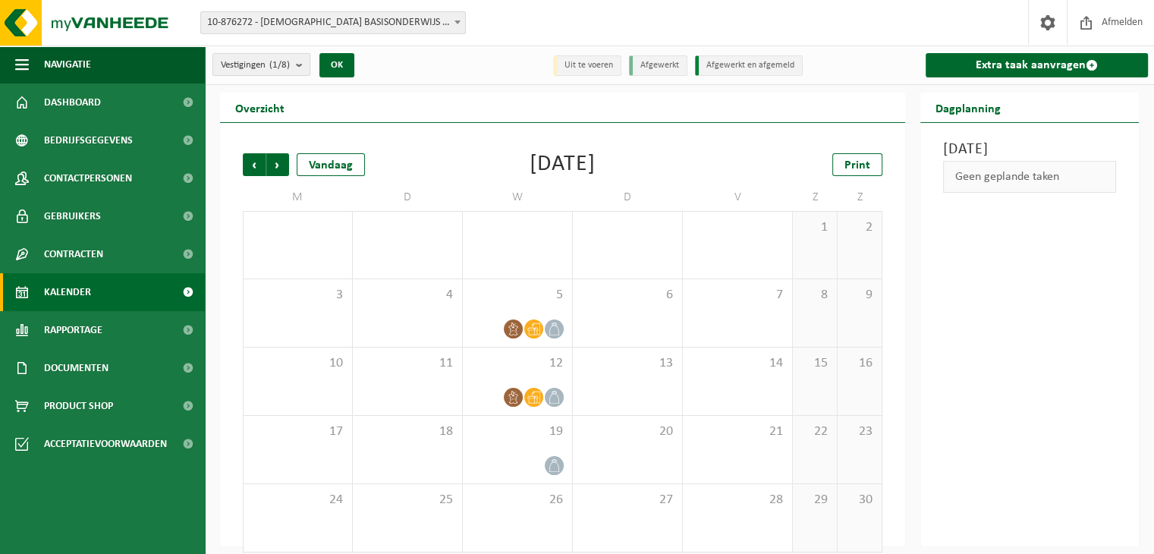
click at [270, 159] on span "Volgende" at bounding box center [277, 164] width 23 height 23
click at [254, 162] on span "Vorige" at bounding box center [254, 164] width 23 height 23
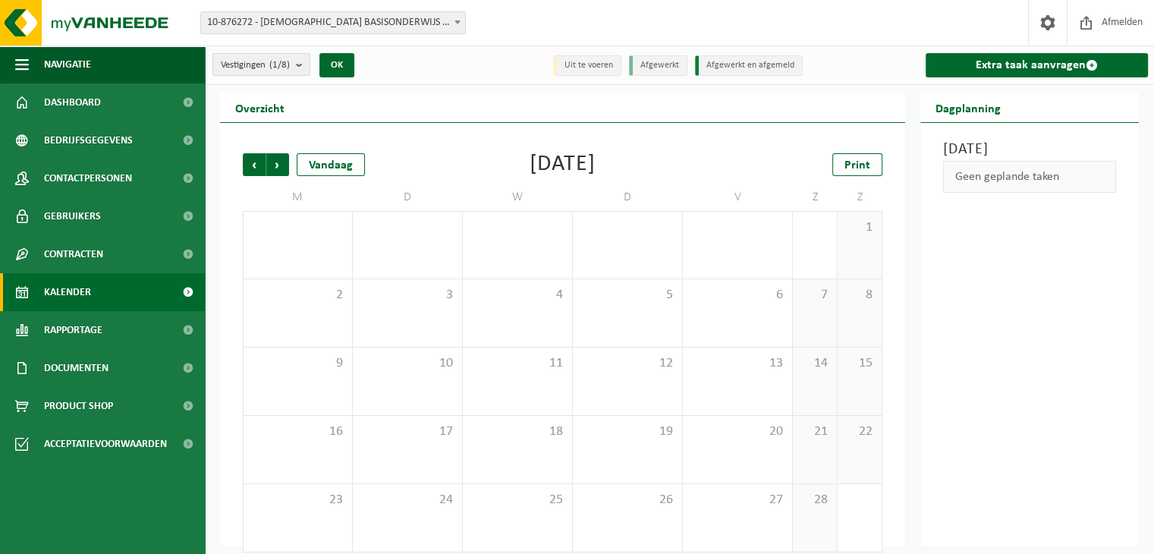
click at [254, 162] on span "Vorige" at bounding box center [254, 164] width 23 height 23
click at [254, 163] on span "Vorige" at bounding box center [254, 164] width 23 height 23
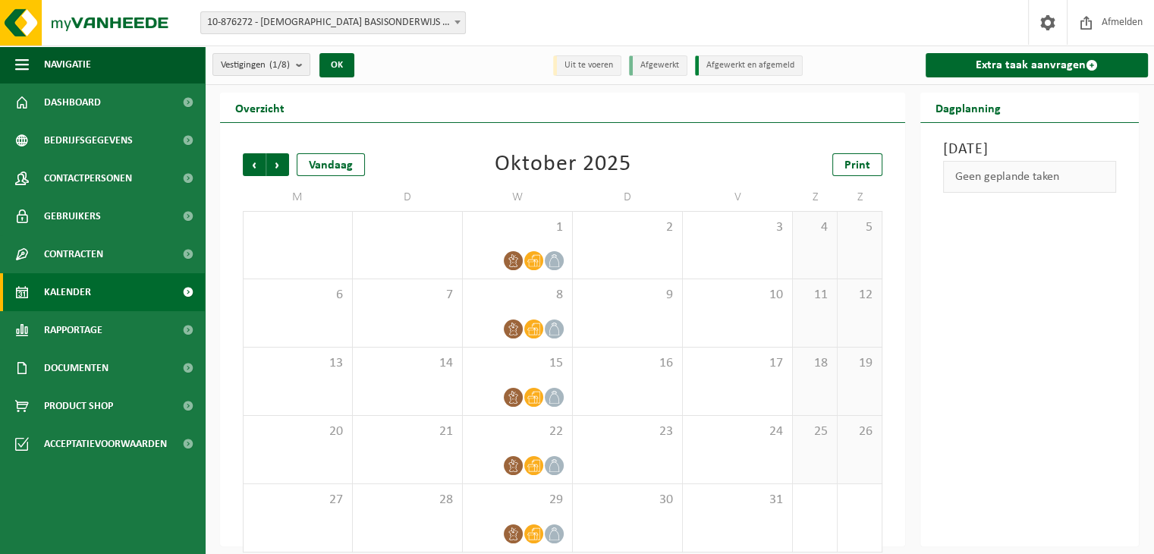
click at [254, 163] on span "Vorige" at bounding box center [254, 164] width 23 height 23
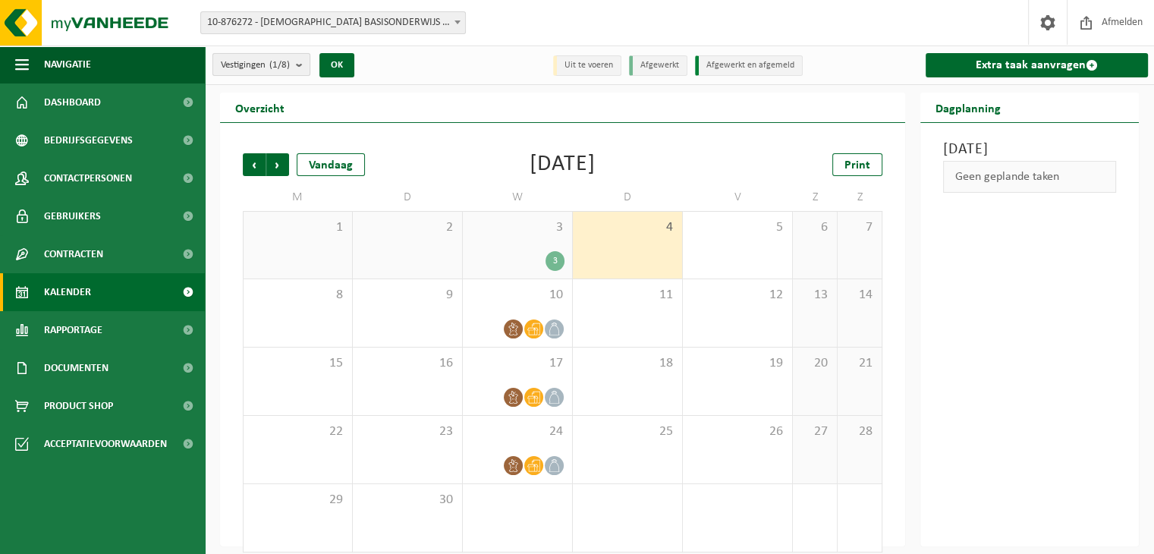
click at [253, 73] on span "Vestigingen (1/8)" at bounding box center [255, 65] width 69 height 23
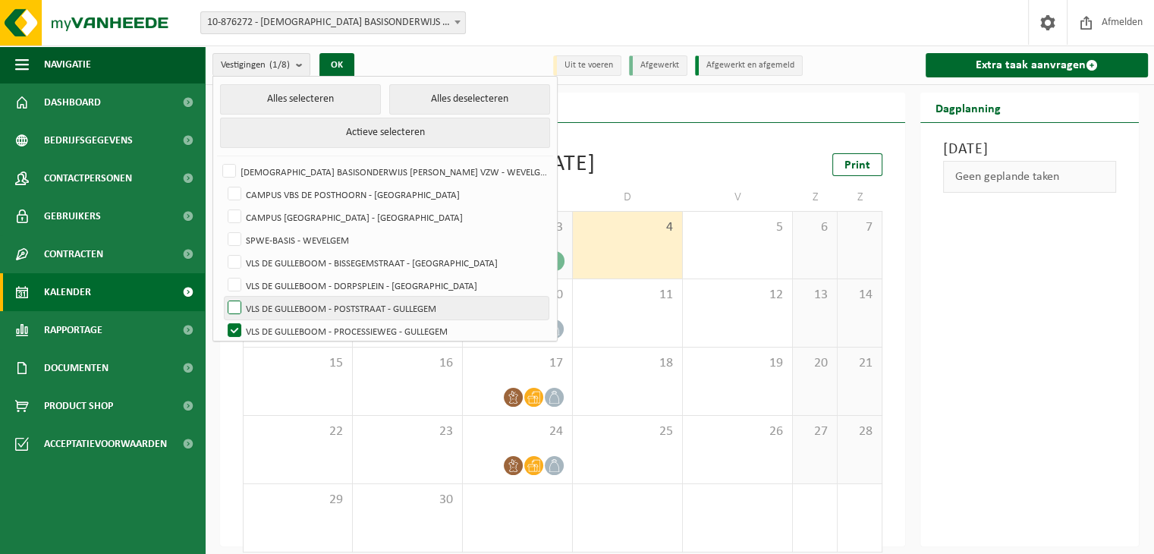
click at [237, 304] on label "VLS DE GULLEBOOM - POSTSTRAAT - GULLEGEM" at bounding box center [387, 308] width 324 height 23
click at [222, 297] on input "VLS DE GULLEBOOM - POSTSTRAAT - GULLEGEM" at bounding box center [222, 296] width 1 height 1
checkbox input "true"
click at [234, 327] on label "VLS DE GULLEBOOM - PROCESSIEWEG - GULLEGEM" at bounding box center [387, 330] width 324 height 23
click at [222, 319] on input "VLS DE GULLEBOOM - PROCESSIEWEG - GULLEGEM" at bounding box center [222, 319] width 1 height 1
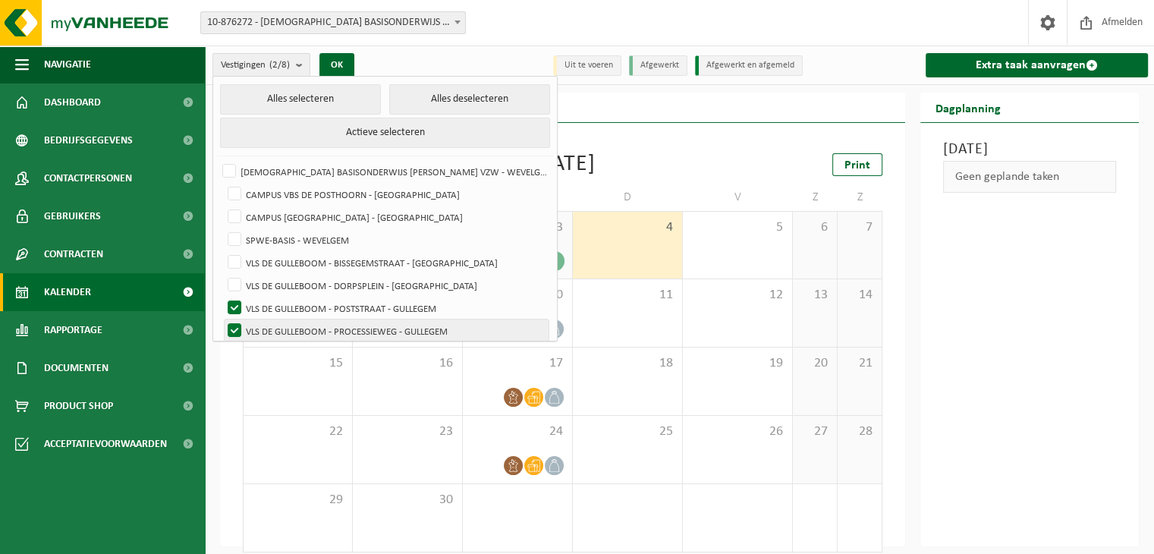
checkbox input "false"
click at [331, 64] on button "OK" at bounding box center [336, 65] width 35 height 24
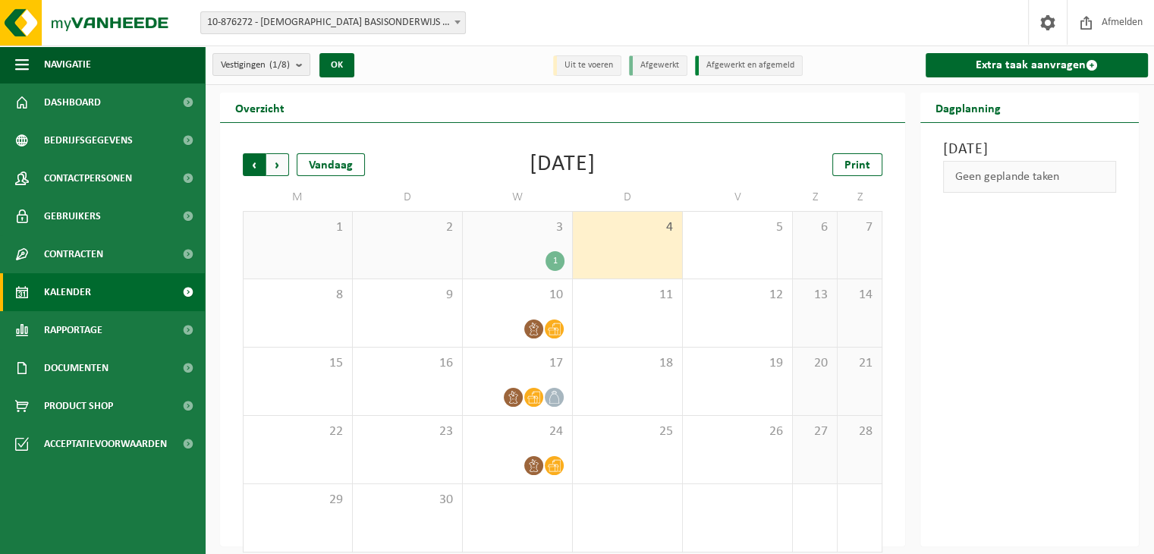
click at [284, 168] on span "Volgende" at bounding box center [277, 164] width 23 height 23
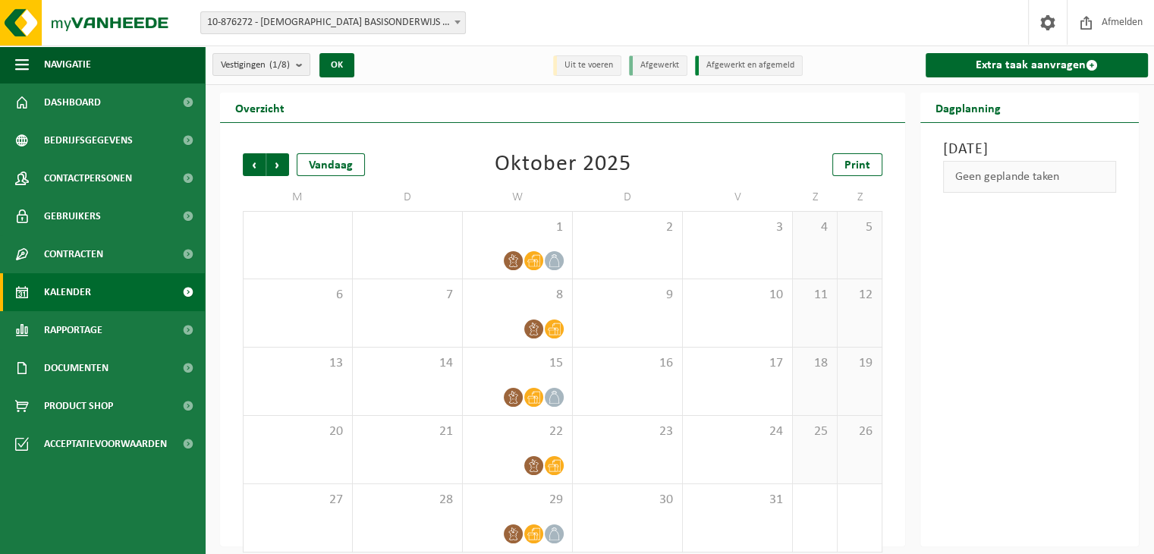
click at [284, 168] on span "Volgende" at bounding box center [277, 164] width 23 height 23
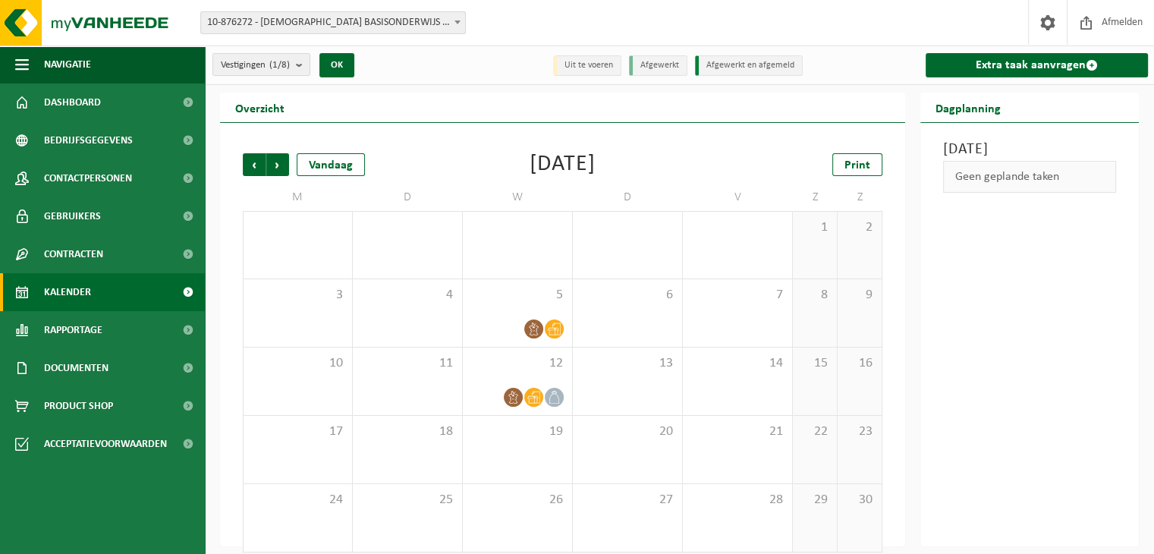
click at [284, 168] on span "Volgende" at bounding box center [277, 164] width 23 height 23
click at [289, 54] on span "Vestigingen (1/8)" at bounding box center [255, 65] width 69 height 23
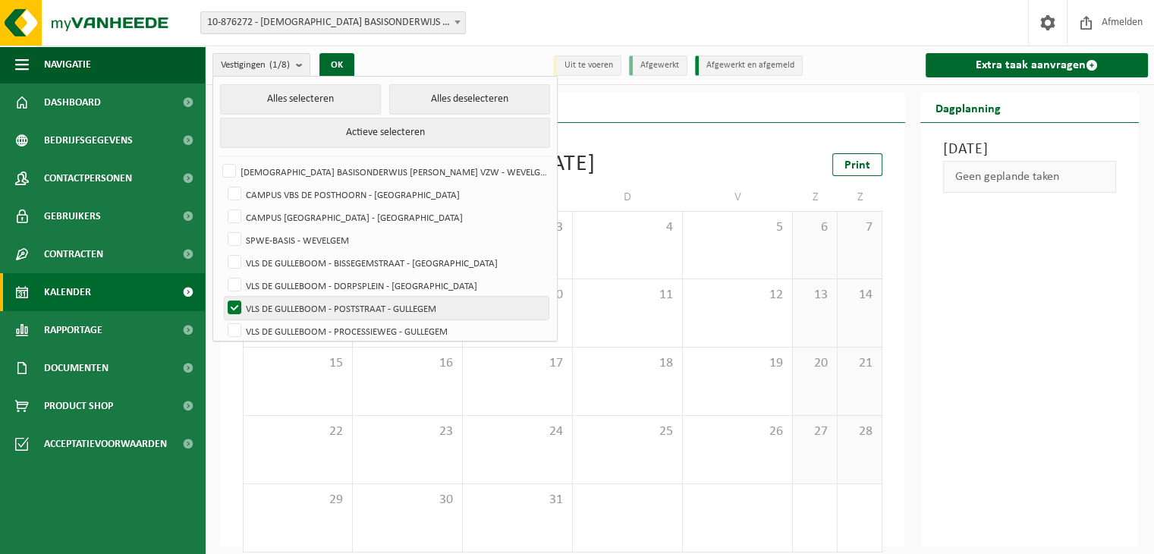
click at [233, 309] on label "VLS DE GULLEBOOM - POSTSTRAAT - GULLEGEM" at bounding box center [387, 308] width 324 height 23
click at [222, 297] on input "VLS DE GULLEBOOM - POSTSTRAAT - GULLEGEM" at bounding box center [222, 296] width 1 height 1
checkbox input "false"
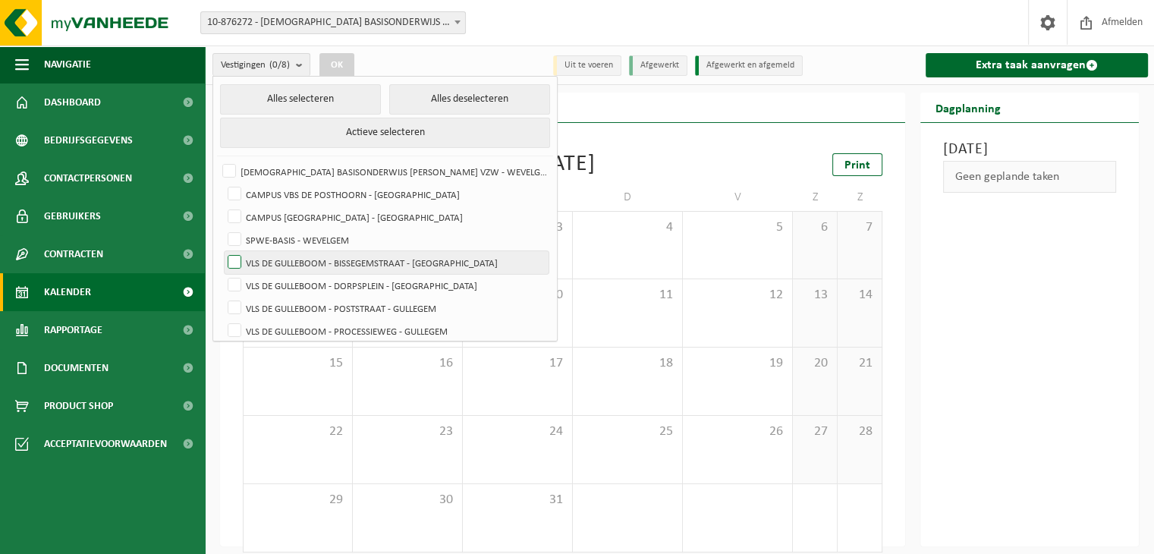
click at [233, 260] on label "VLS DE GULLEBOOM - BISSEGEMSTRAAT - GULLEGEM" at bounding box center [387, 262] width 324 height 23
click at [222, 251] on input "VLS DE GULLEBOOM - BISSEGEMSTRAAT - GULLEGEM" at bounding box center [222, 250] width 1 height 1
checkbox input "true"
click at [328, 67] on button "OK" at bounding box center [336, 65] width 35 height 24
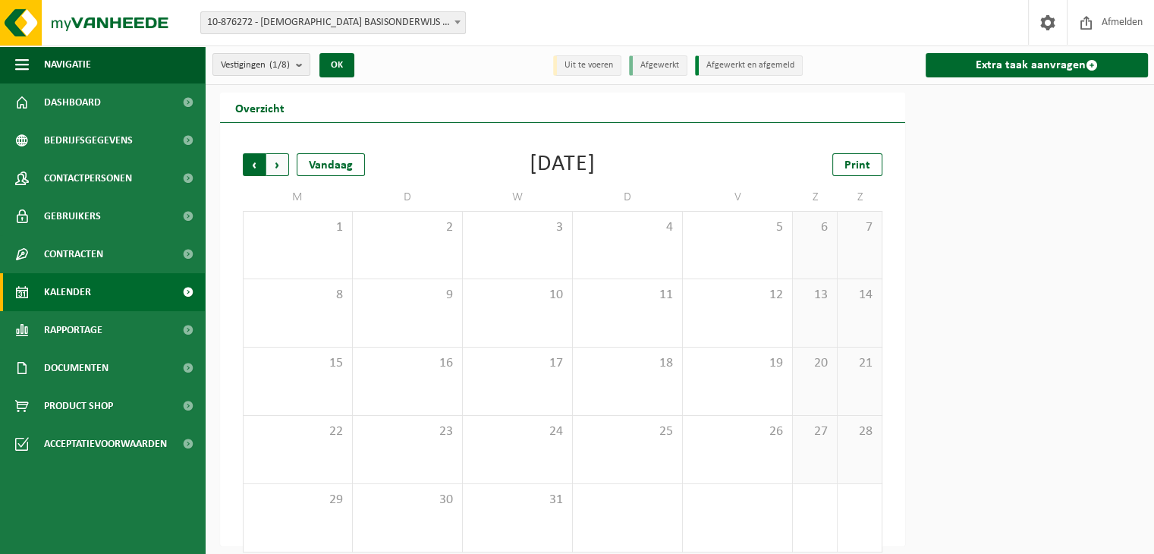
click at [281, 162] on span "Volgende" at bounding box center [277, 164] width 23 height 23
click at [245, 165] on span "Vorige" at bounding box center [254, 164] width 23 height 23
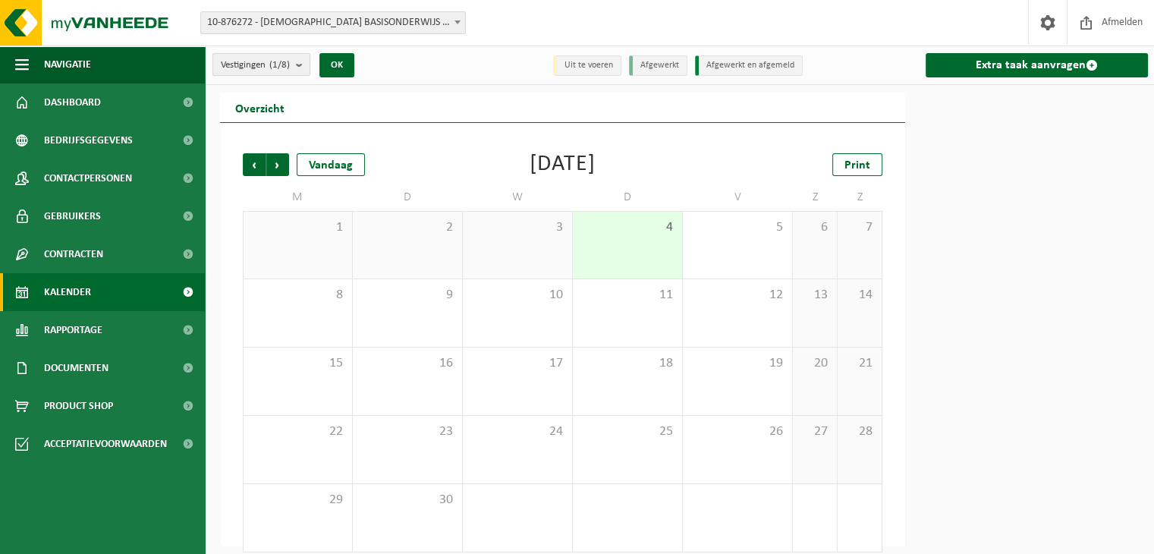
click at [286, 68] on count "(1/8)" at bounding box center [279, 65] width 20 height 10
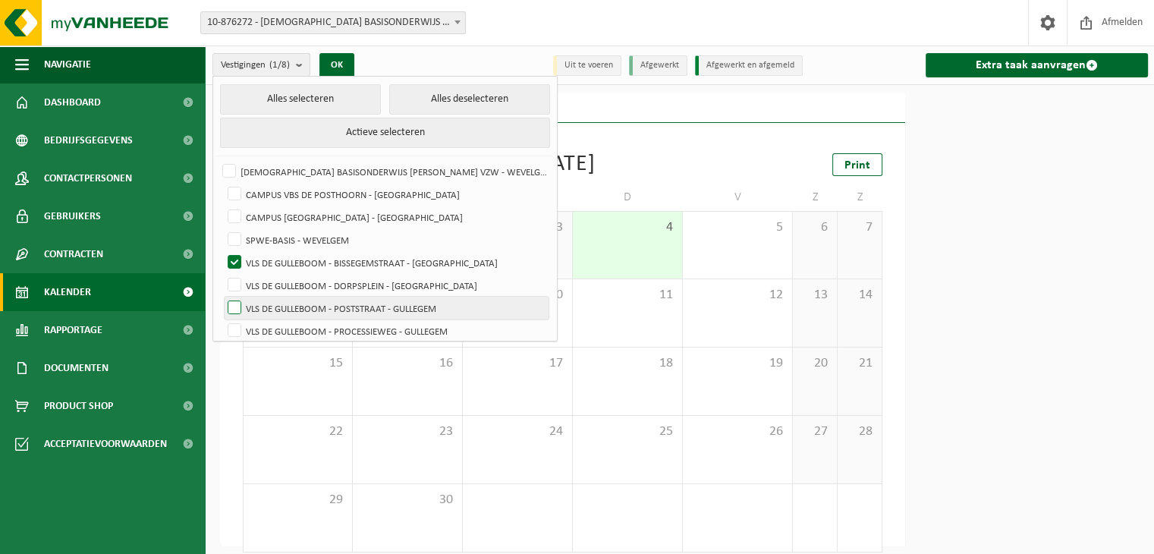
click at [230, 307] on label "VLS DE GULLEBOOM - POSTSTRAAT - GULLEGEM" at bounding box center [387, 308] width 324 height 23
click at [222, 297] on input "VLS DE GULLEBOOM - POSTSTRAAT - GULLEGEM" at bounding box center [222, 296] width 1 height 1
checkbox input "true"
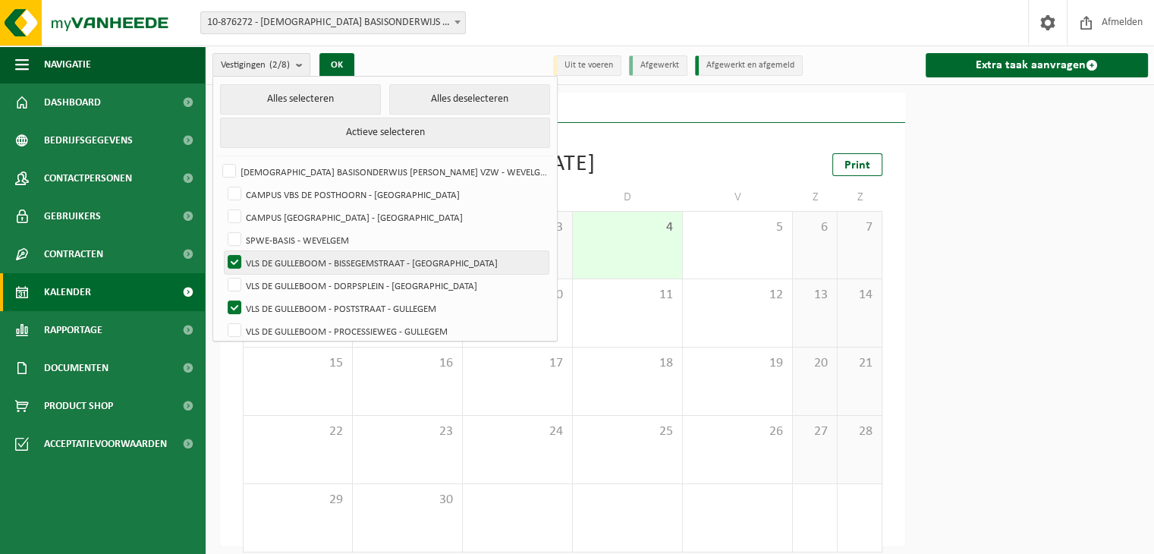
click at [231, 264] on label "VLS DE GULLEBOOM - BISSEGEMSTRAAT - GULLEGEM" at bounding box center [387, 262] width 324 height 23
click at [222, 251] on input "VLS DE GULLEBOOM - BISSEGEMSTRAAT - GULLEGEM" at bounding box center [222, 250] width 1 height 1
checkbox input "false"
click at [326, 64] on button "OK" at bounding box center [336, 65] width 35 height 24
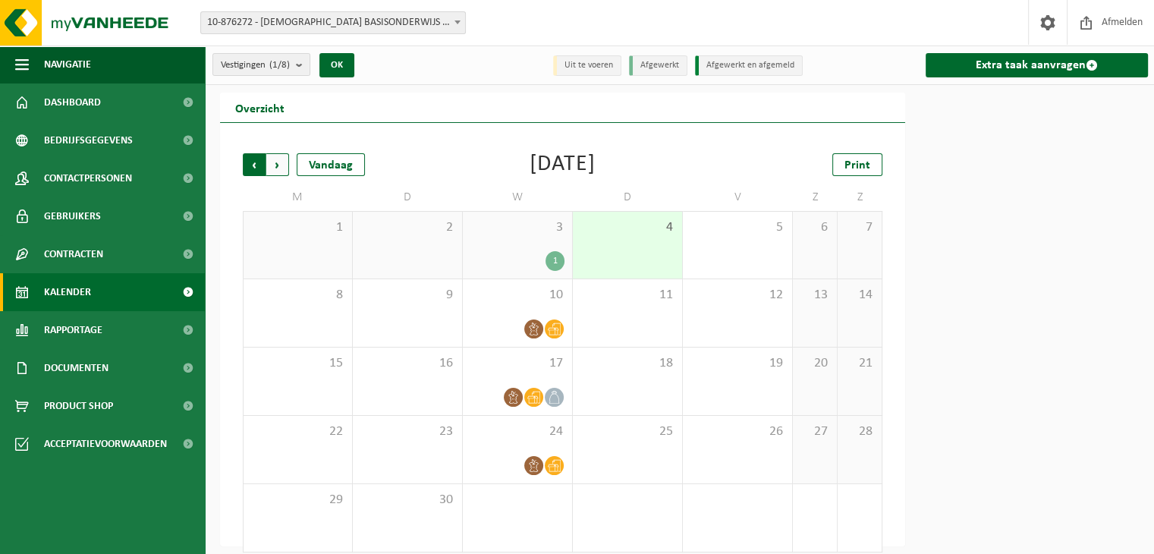
click at [279, 165] on span "Volgende" at bounding box center [277, 164] width 23 height 23
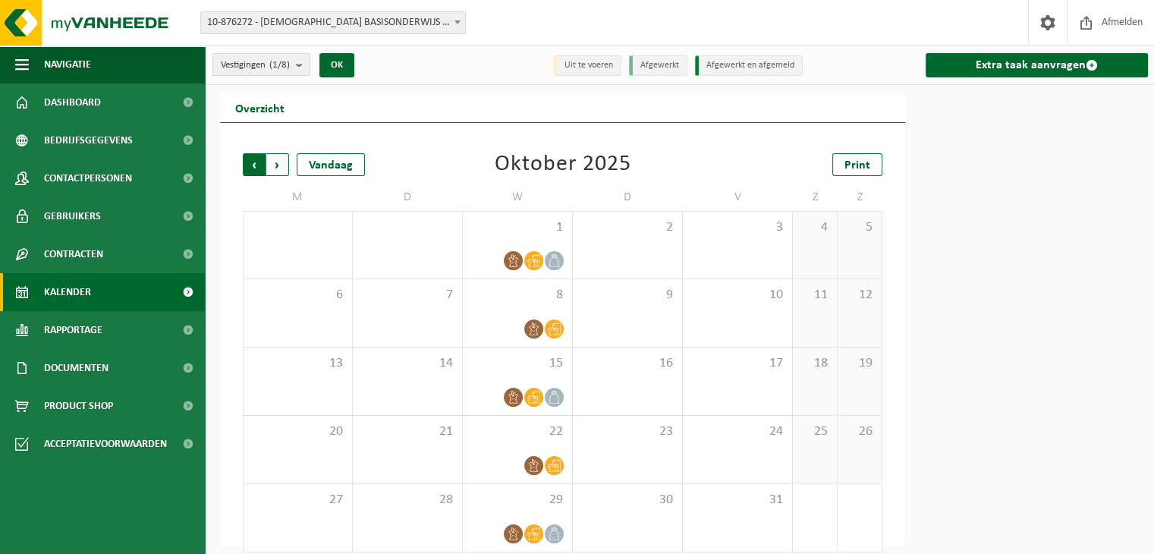
click at [279, 166] on span "Volgende" at bounding box center [277, 164] width 23 height 23
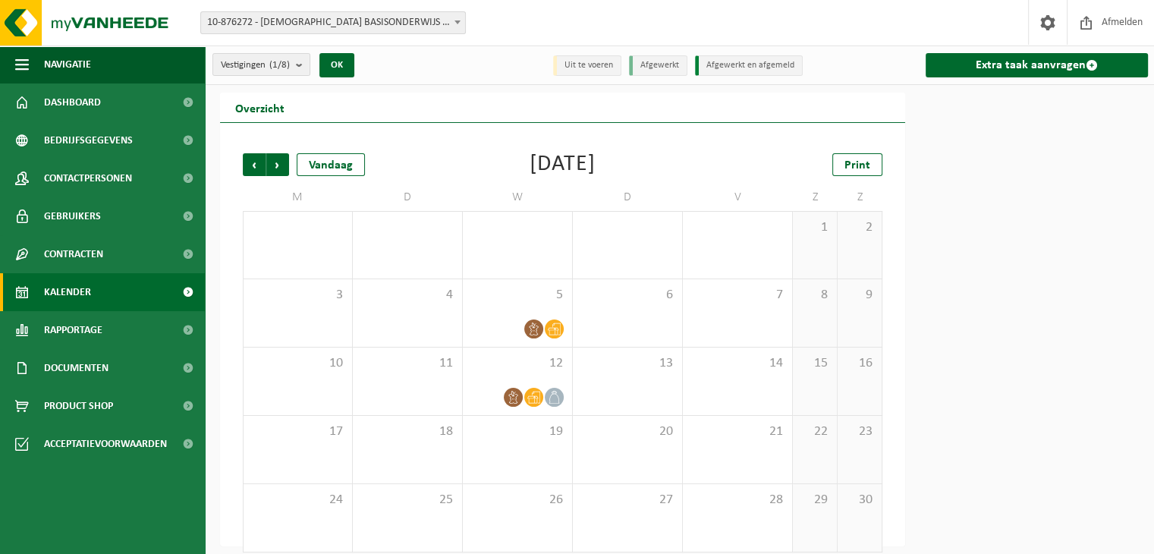
click at [279, 166] on span "Volgende" at bounding box center [277, 164] width 23 height 23
click at [275, 168] on span "Volgende" at bounding box center [277, 164] width 23 height 23
click at [255, 166] on span "Vorige" at bounding box center [254, 164] width 23 height 23
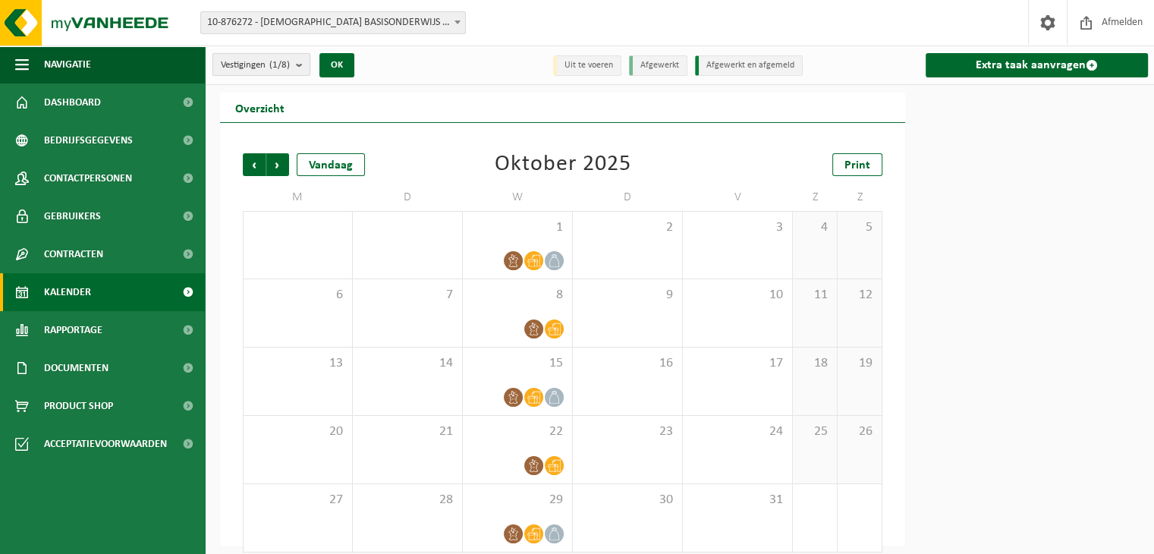
click at [290, 67] on count "(1/8)" at bounding box center [279, 65] width 20 height 10
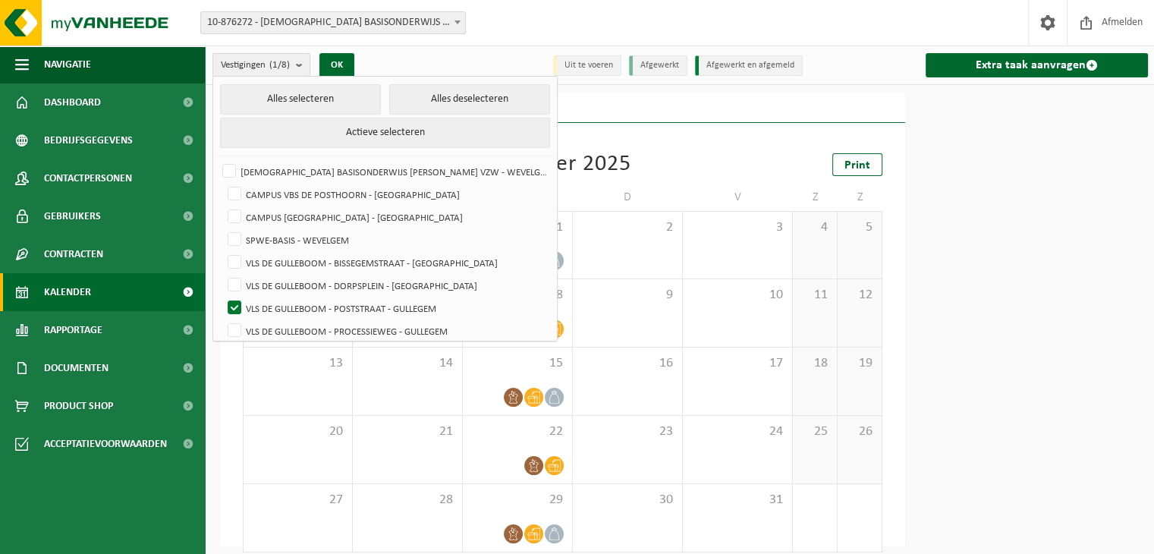
click at [290, 67] on count "(1/8)" at bounding box center [279, 65] width 20 height 10
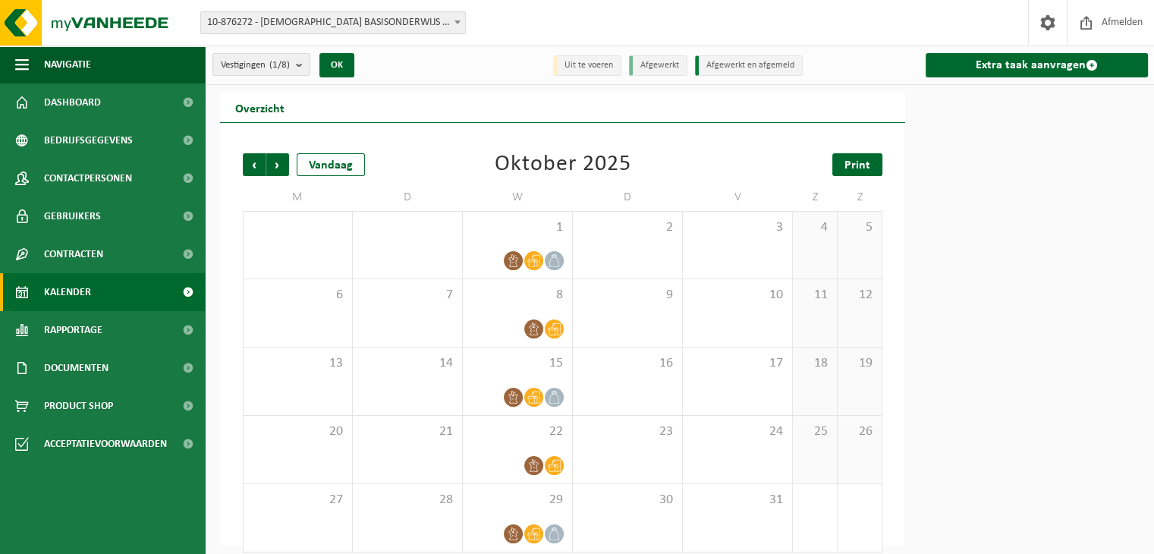
click at [854, 161] on span "Print" at bounding box center [857, 165] width 26 height 12
click at [276, 170] on span "Volgende" at bounding box center [277, 164] width 23 height 23
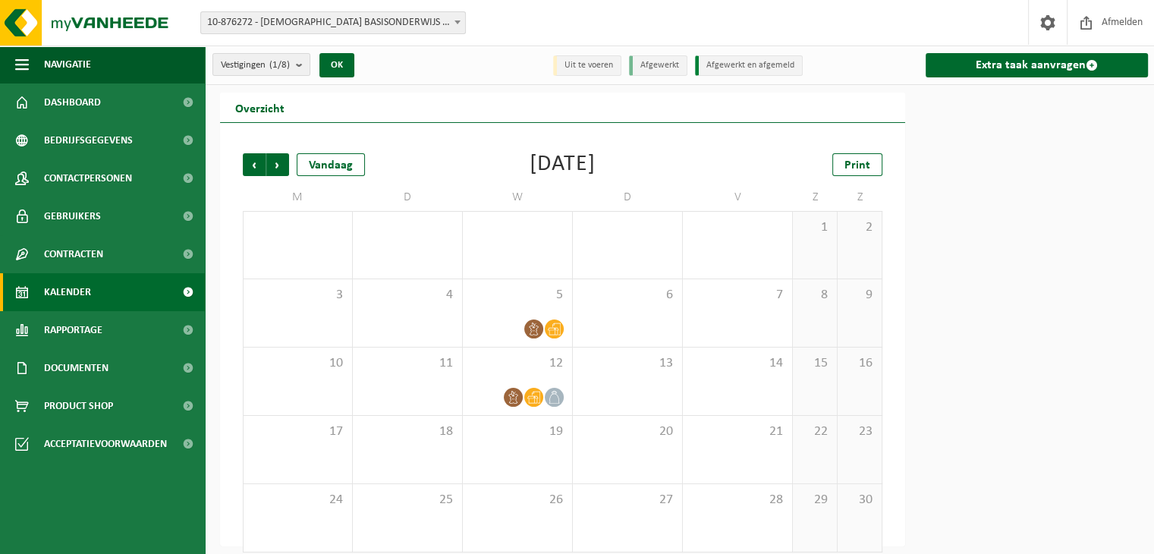
scroll to position [13, 0]
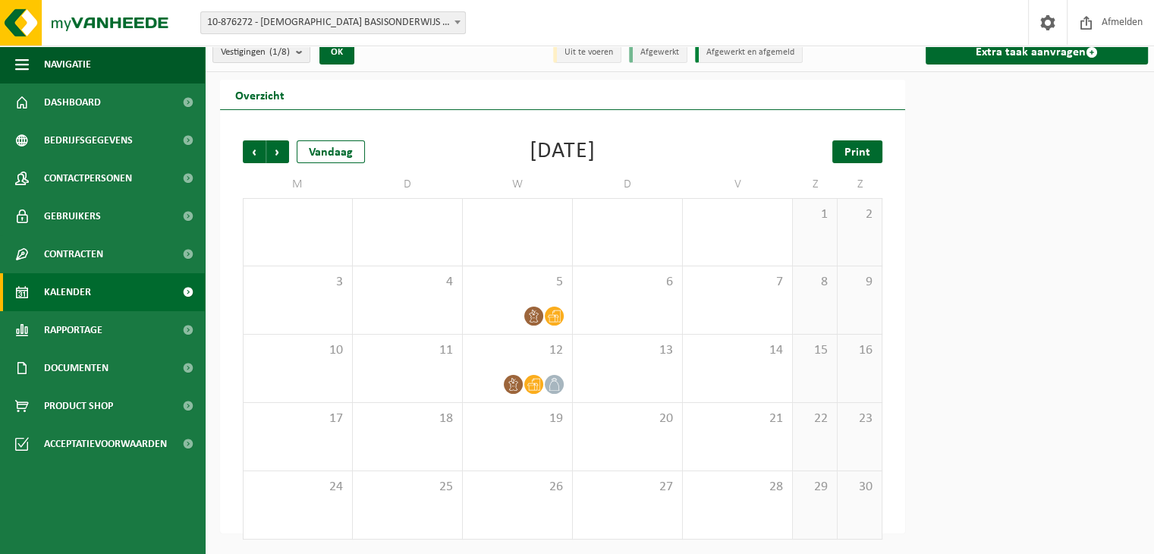
click at [851, 147] on span "Print" at bounding box center [857, 152] width 26 height 12
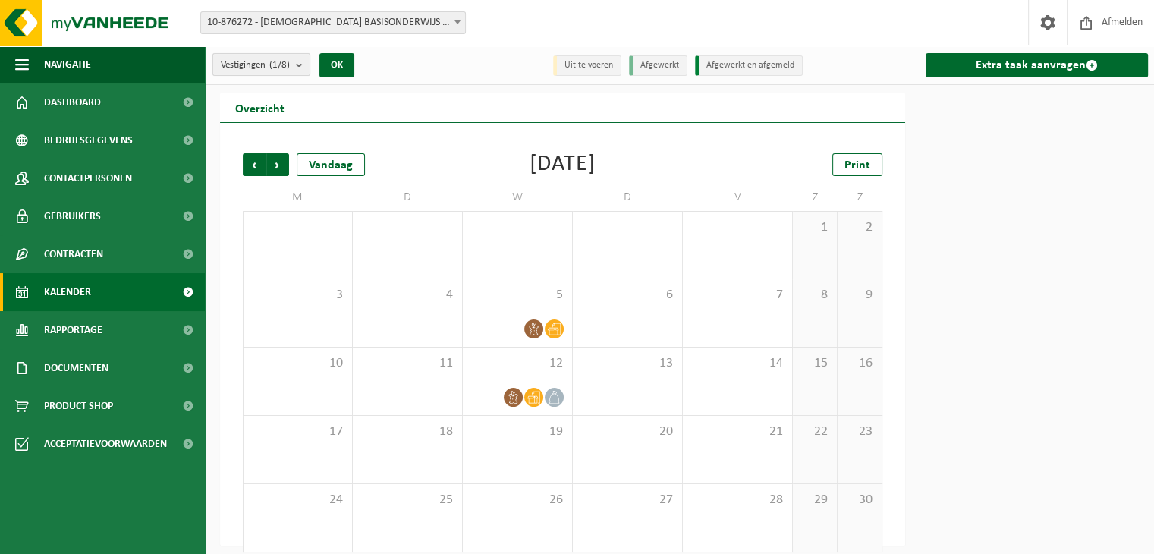
click at [300, 61] on b "submit" at bounding box center [303, 64] width 14 height 21
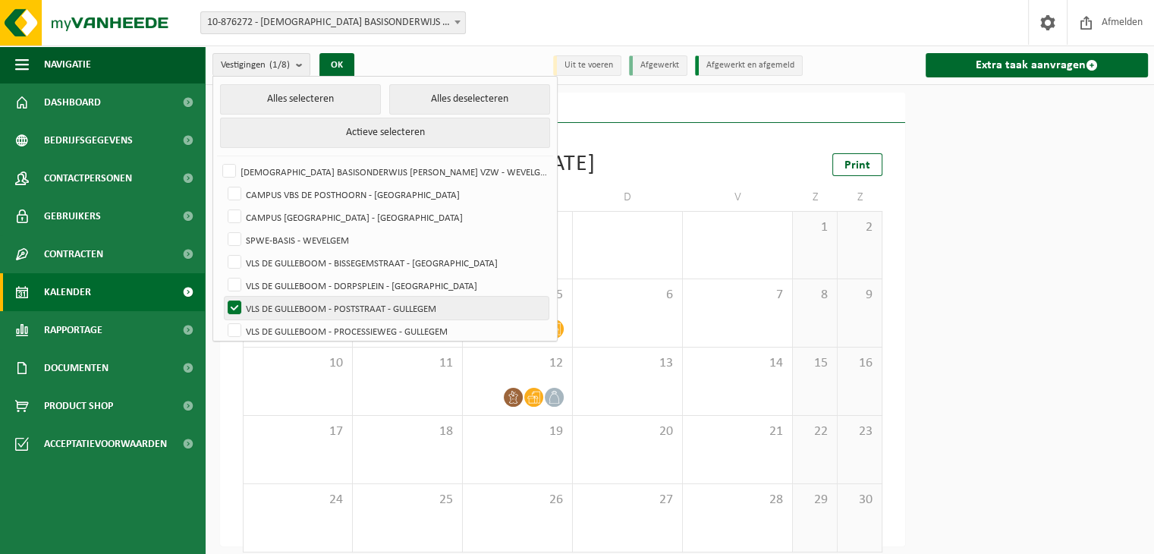
click at [231, 300] on label "VLS DE GULLEBOOM - POSTSTRAAT - GULLEGEM" at bounding box center [387, 308] width 324 height 23
click at [222, 297] on input "VLS DE GULLEBOOM - POSTSTRAAT - GULLEGEM" at bounding box center [222, 296] width 1 height 1
checkbox input "false"
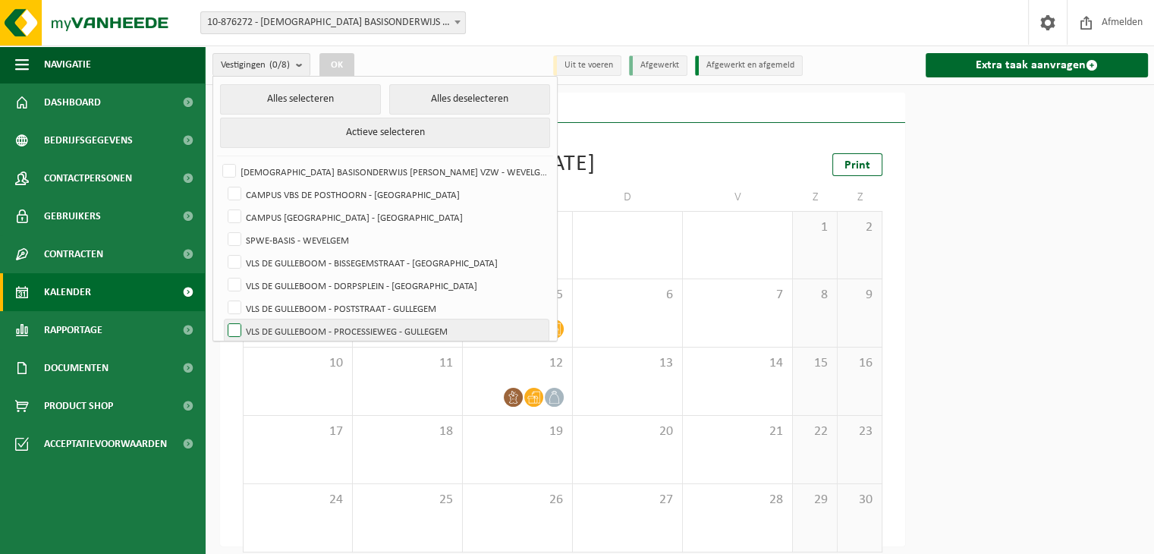
click at [232, 325] on label "VLS DE GULLEBOOM - PROCESSIEWEG - GULLEGEM" at bounding box center [387, 330] width 324 height 23
click at [222, 319] on input "VLS DE GULLEBOOM - PROCESSIEWEG - GULLEGEM" at bounding box center [222, 319] width 1 height 1
click at [344, 61] on button "OK" at bounding box center [336, 65] width 35 height 24
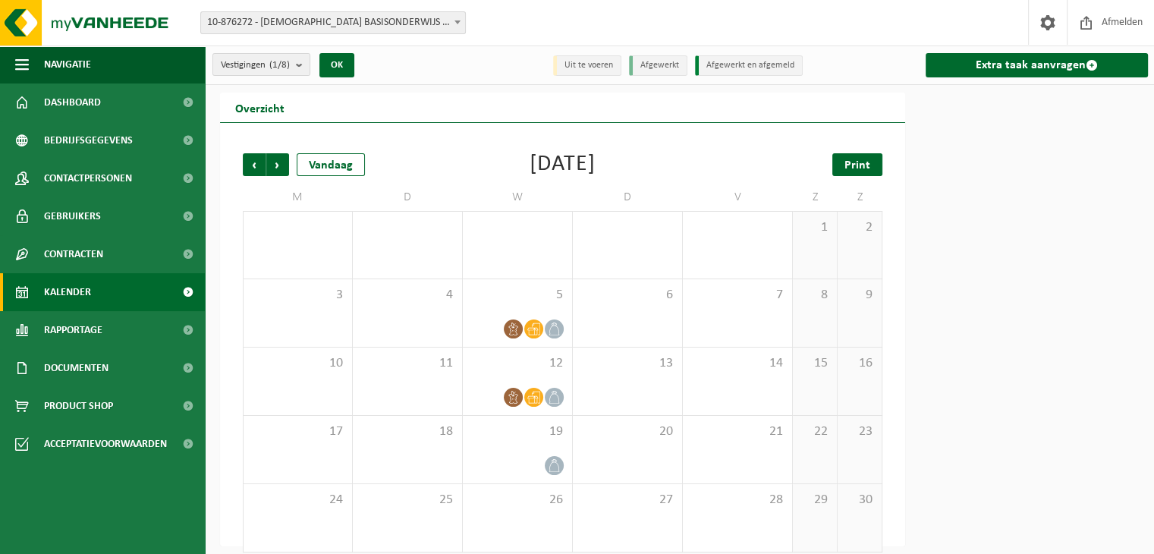
click at [836, 165] on link "Print" at bounding box center [857, 164] width 50 height 23
click at [259, 163] on span "Vorige" at bounding box center [254, 164] width 23 height 23
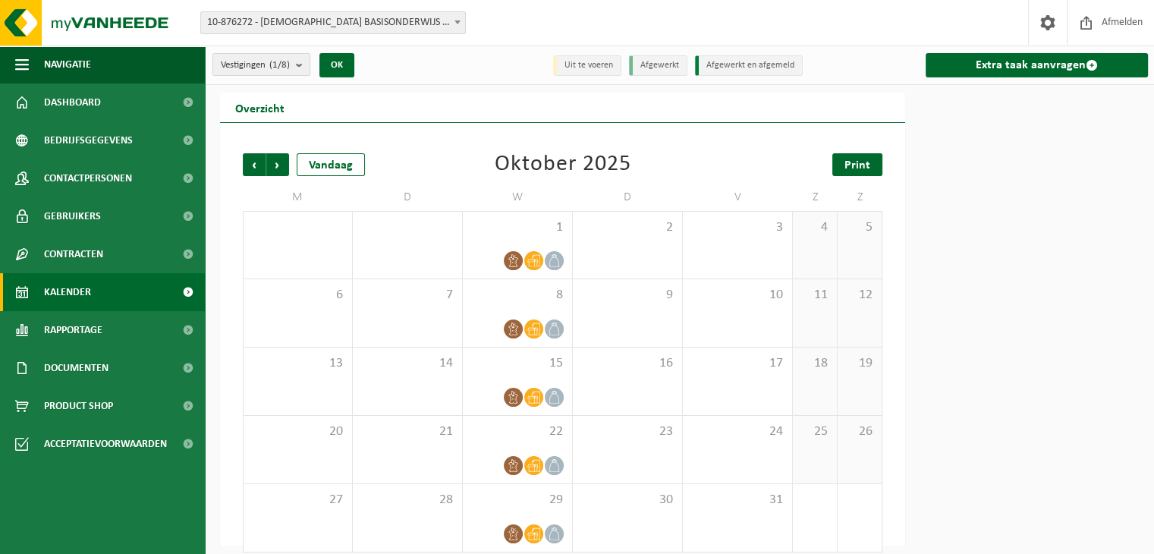
click at [850, 167] on span "Print" at bounding box center [857, 165] width 26 height 12
click at [300, 64] on b "submit" at bounding box center [303, 64] width 14 height 21
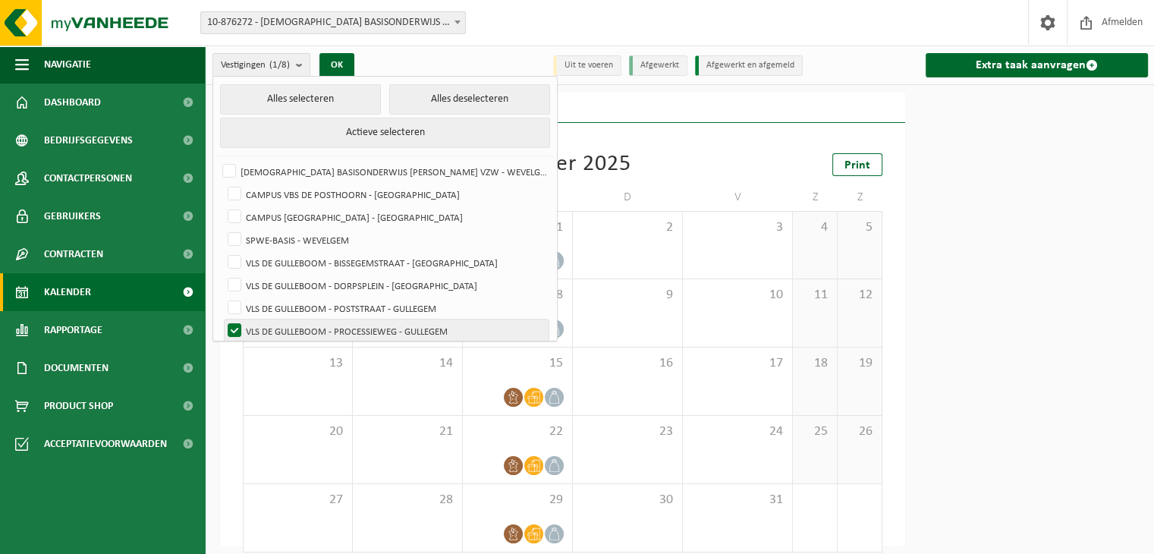
click at [229, 327] on label "VLS DE GULLEBOOM - PROCESSIEWEG - GULLEGEM" at bounding box center [387, 330] width 324 height 23
click at [222, 319] on input "VLS DE GULLEBOOM - PROCESSIEWEG - GULLEGEM" at bounding box center [222, 319] width 1 height 1
checkbox input "false"
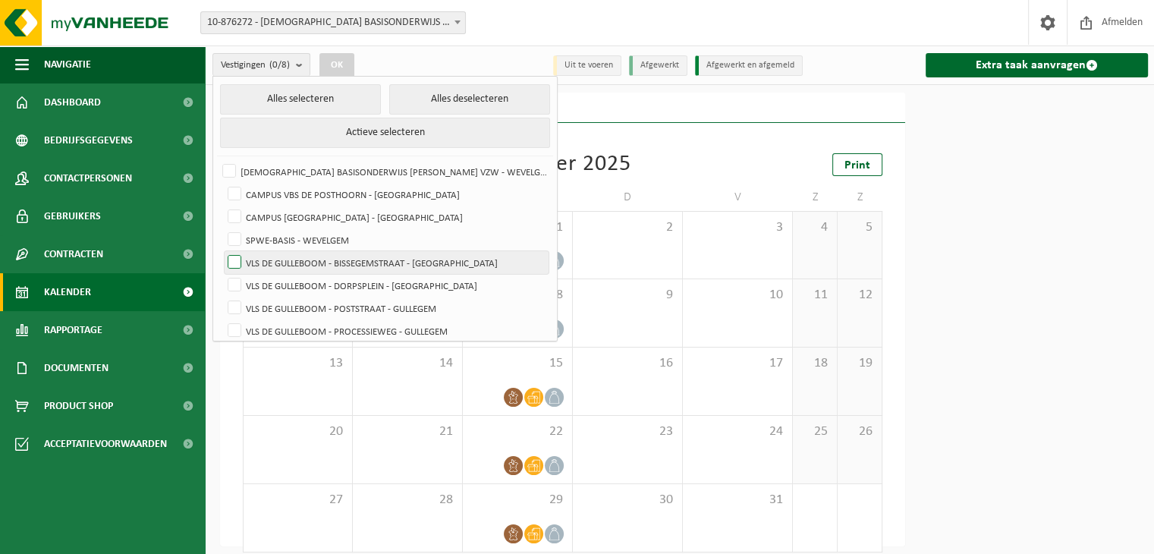
click at [231, 263] on label "VLS DE GULLEBOOM - BISSEGEMSTRAAT - GULLEGEM" at bounding box center [387, 262] width 324 height 23
click at [222, 251] on input "VLS DE GULLEBOOM - BISSEGEMSTRAAT - GULLEGEM" at bounding box center [222, 250] width 1 height 1
checkbox input "true"
click at [341, 64] on button "OK" at bounding box center [336, 65] width 35 height 24
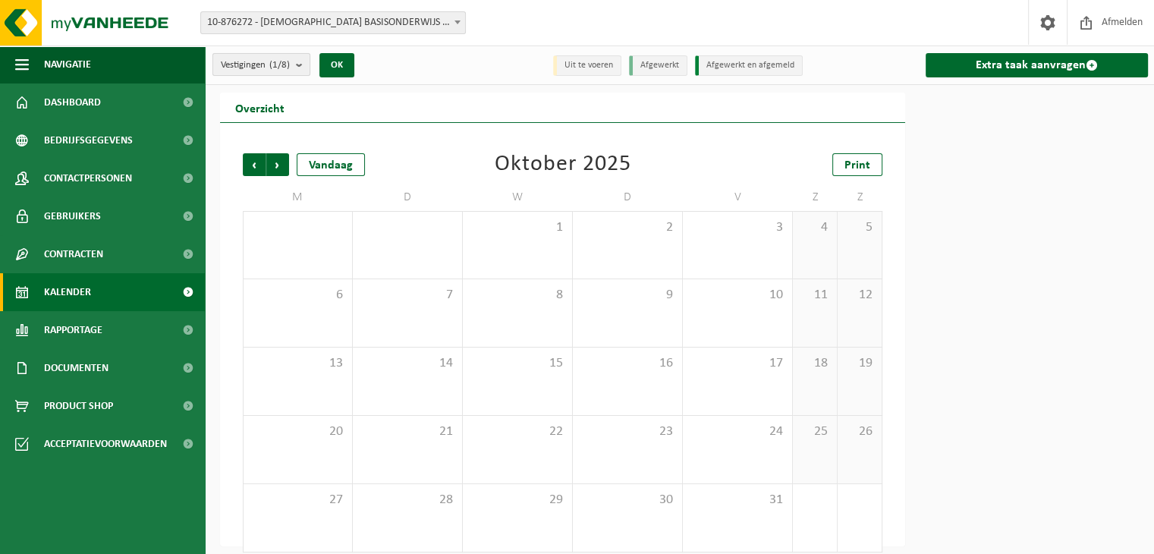
click at [294, 63] on button "Vestigingen (1/8)" at bounding box center [261, 64] width 98 height 23
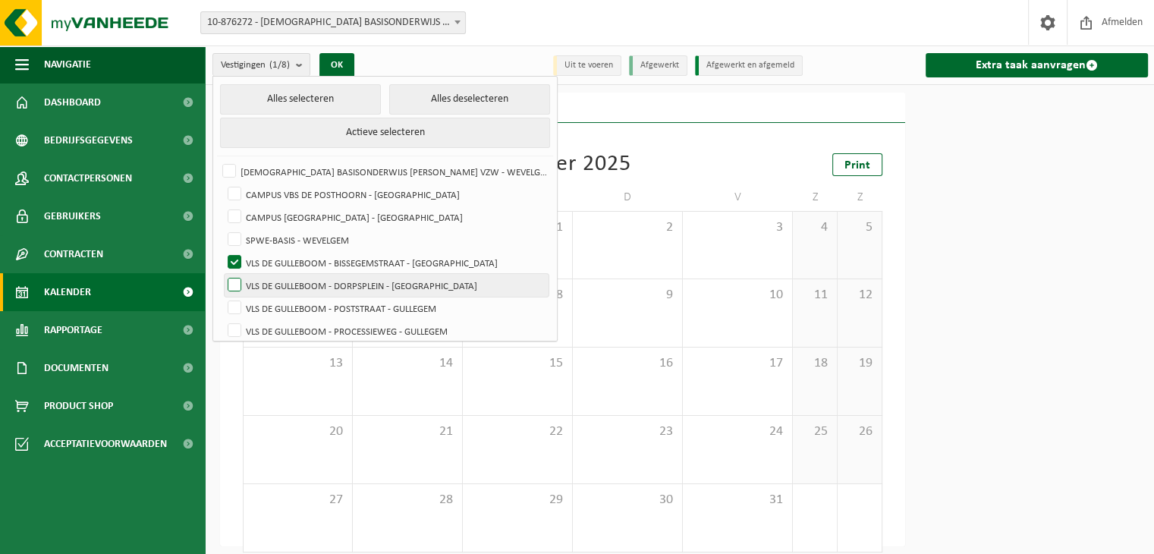
click at [233, 284] on label "VLS DE GULLEBOOM - DORPSPLEIN - GULLEGEM" at bounding box center [387, 285] width 324 height 23
click at [222, 274] on input "VLS DE GULLEBOOM - DORPSPLEIN - GULLEGEM" at bounding box center [222, 273] width 1 height 1
checkbox input "true"
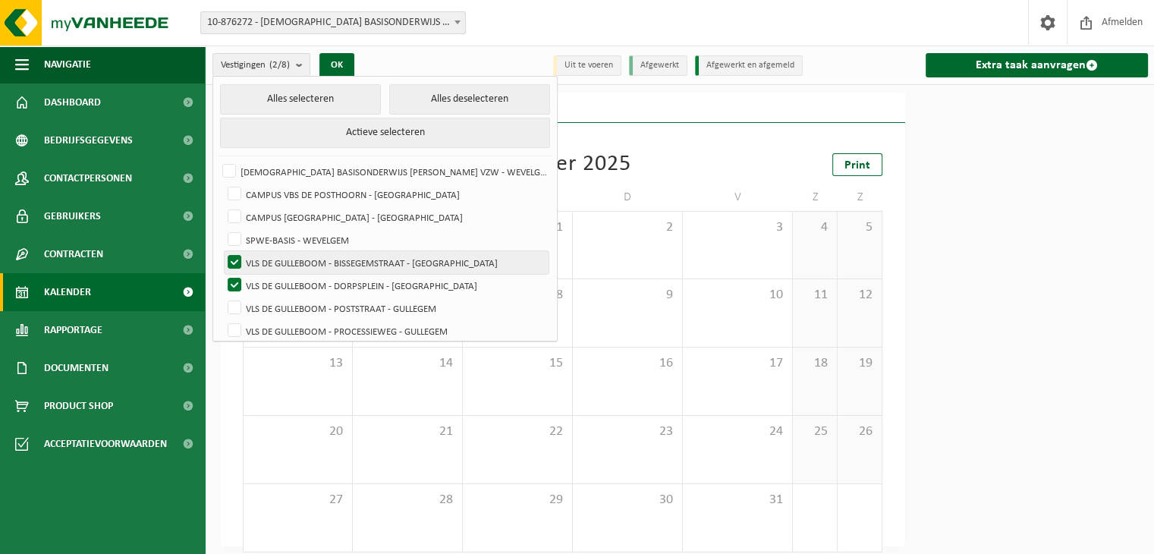
click at [233, 256] on label "VLS DE GULLEBOOM - BISSEGEMSTRAAT - GULLEGEM" at bounding box center [387, 262] width 324 height 23
click at [222, 251] on input "VLS DE GULLEBOOM - BISSEGEMSTRAAT - GULLEGEM" at bounding box center [222, 250] width 1 height 1
checkbox input "false"
click at [335, 63] on button "OK" at bounding box center [336, 65] width 35 height 24
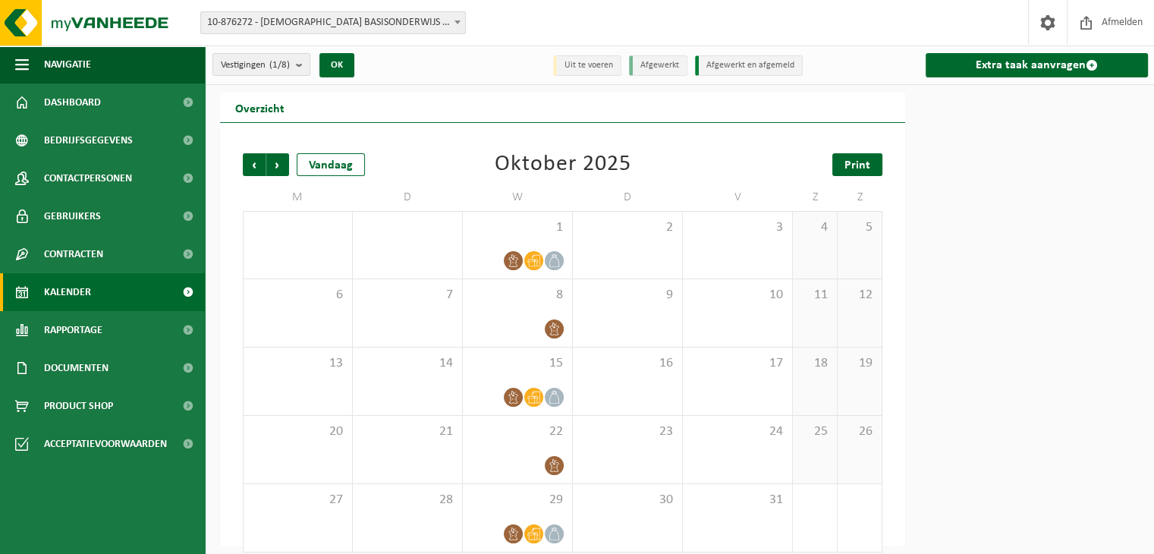
click at [846, 170] on span "Print" at bounding box center [857, 165] width 26 height 12
click at [274, 158] on span "Volgende" at bounding box center [277, 164] width 23 height 23
click at [858, 163] on span "Print" at bounding box center [857, 165] width 26 height 12
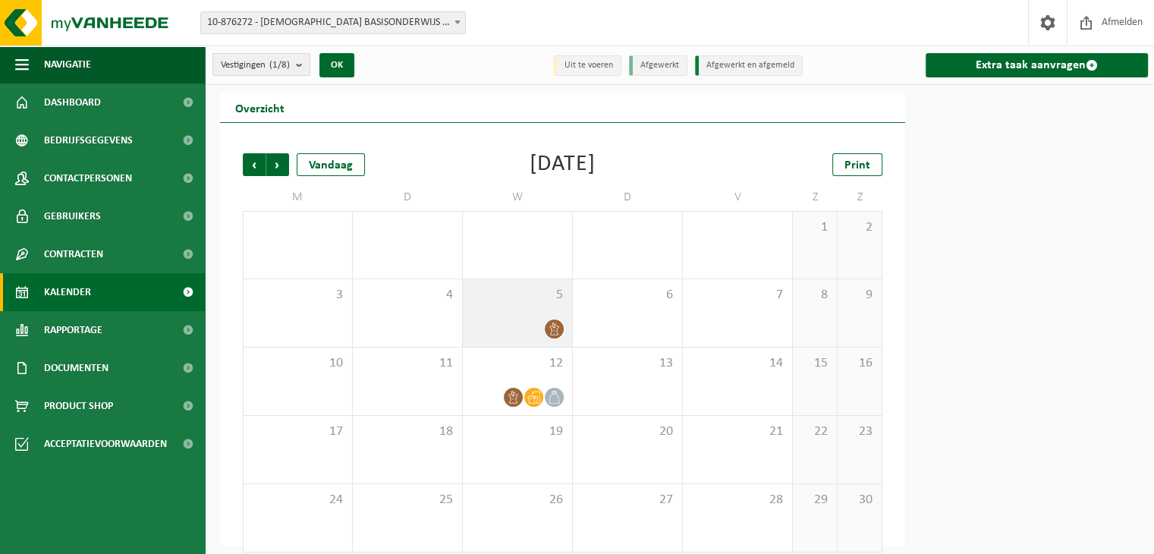
click at [553, 327] on icon at bounding box center [553, 328] width 9 height 13
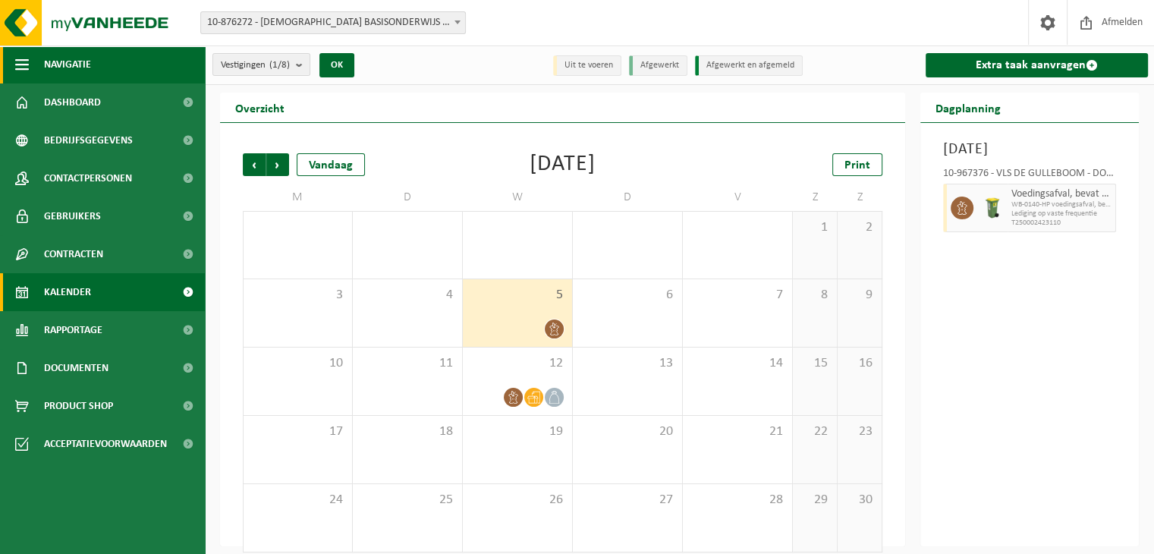
click at [24, 61] on span "button" at bounding box center [22, 65] width 14 height 38
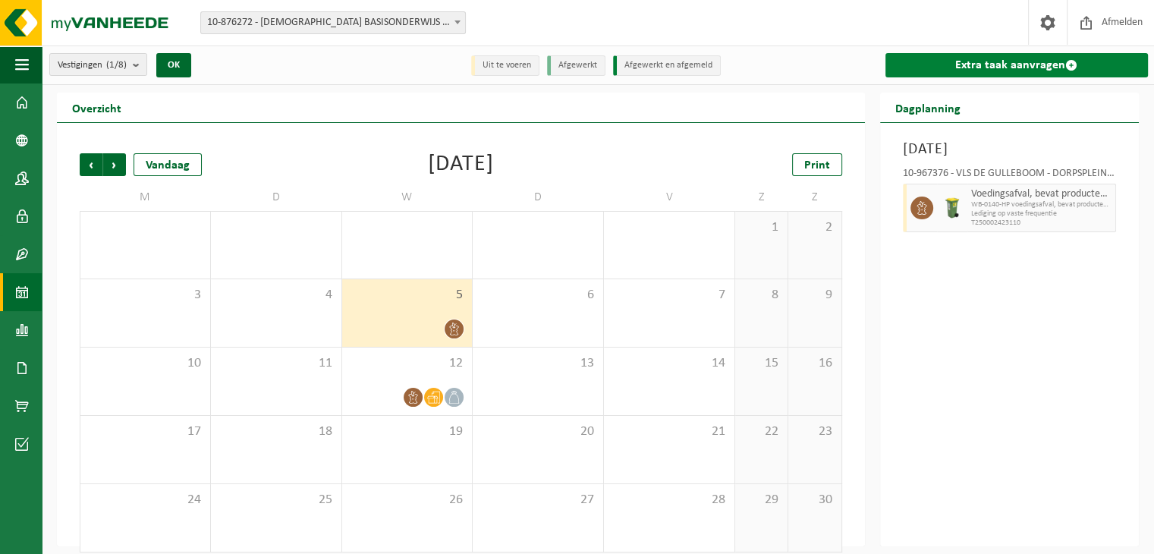
click at [942, 68] on link "Extra taak aanvragen" at bounding box center [1016, 65] width 263 height 24
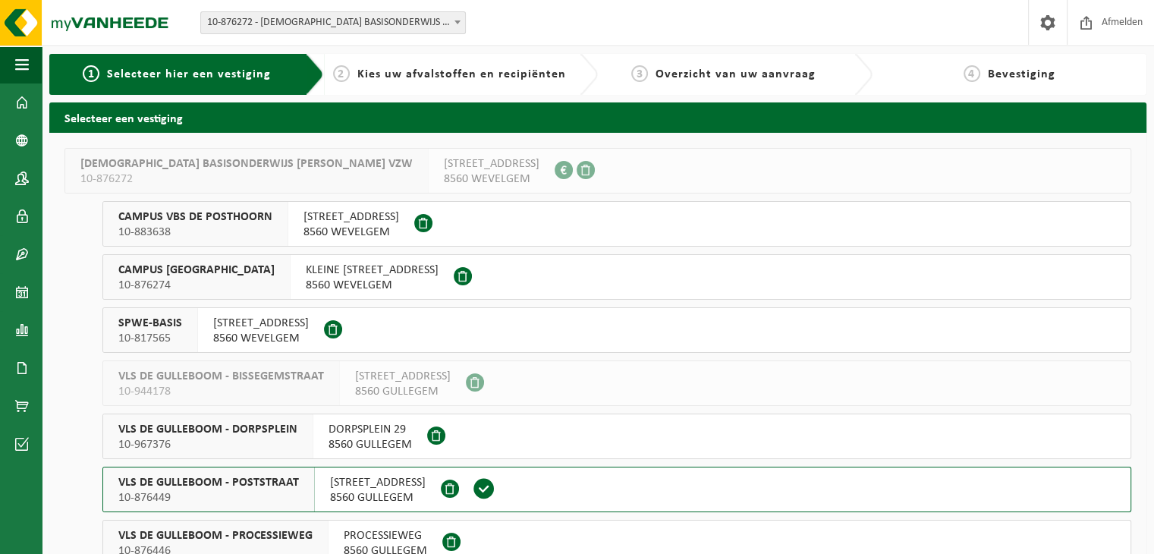
scroll to position [73, 0]
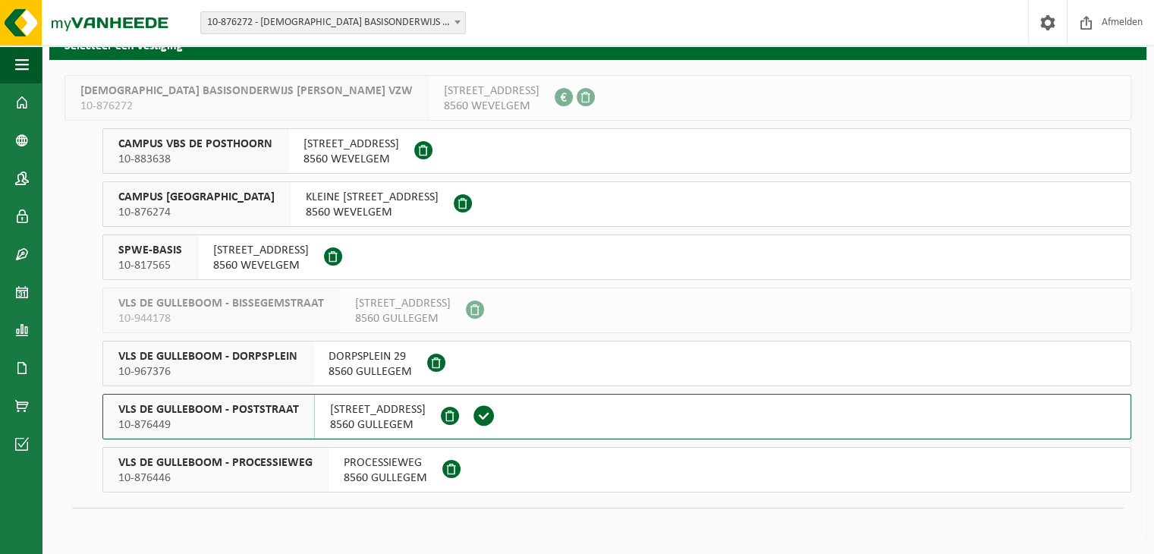
click at [250, 457] on span "VLS DE GULLEBOOM - PROCESSIEWEG" at bounding box center [215, 462] width 194 height 15
